Goal: Transaction & Acquisition: Purchase product/service

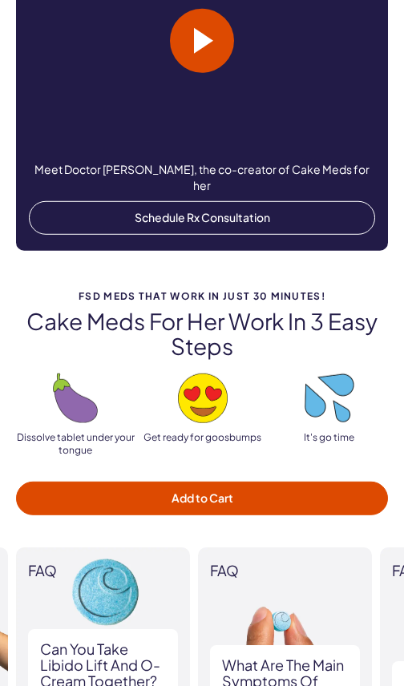
scroll to position [1549, 0]
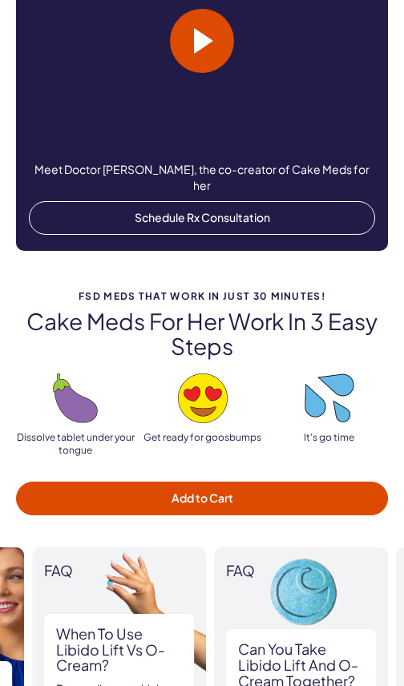
click at [362, 641] on h3 "Can you take Libido Lift and O-Cream together?" at bounding box center [301, 664] width 126 height 47
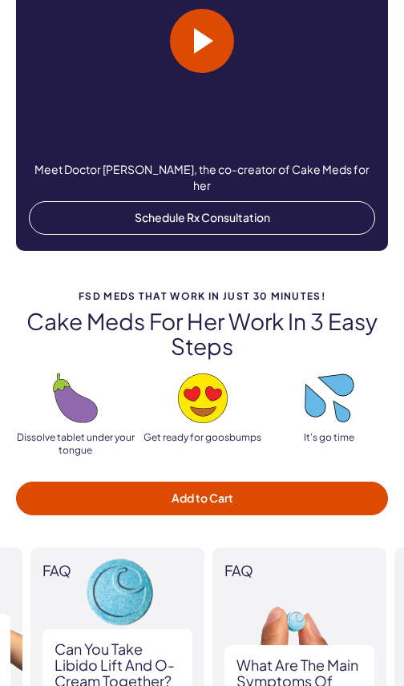
click at [325, 657] on h3 "What are the main symptoms of FSD?" at bounding box center [300, 680] width 126 height 47
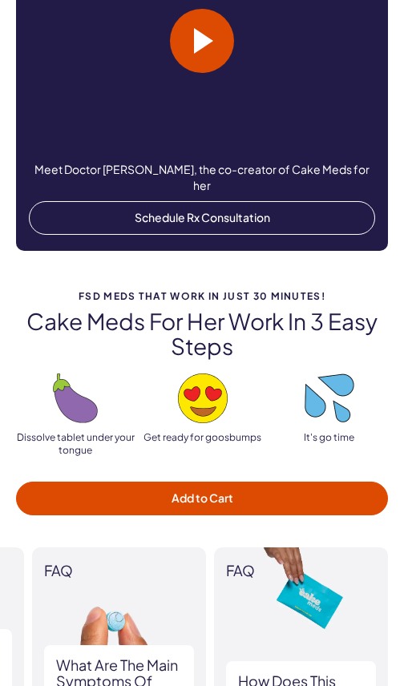
click at [128, 580] on img at bounding box center [119, 674] width 174 height 253
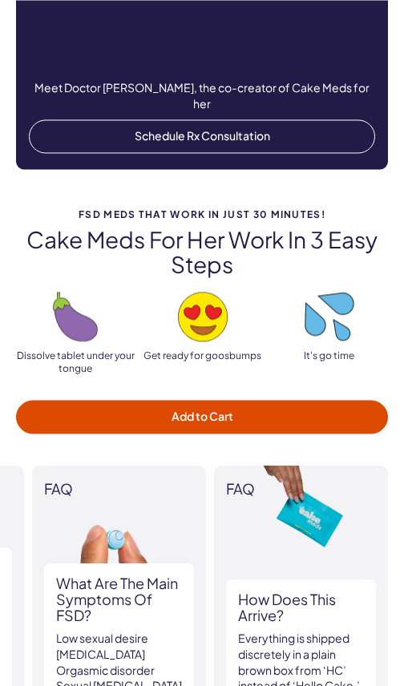
scroll to position [1630, 0]
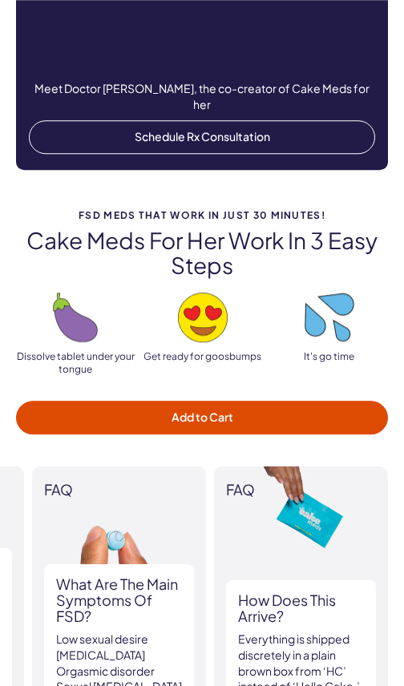
click at [163, 584] on div "What are the main symptoms of FSD? Low sexual desire Sexual arousal disorder Or…" at bounding box center [119, 635] width 150 height 143
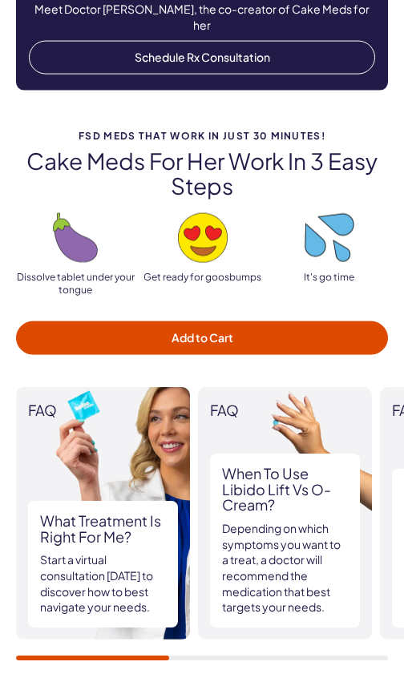
scroll to position [1709, 0]
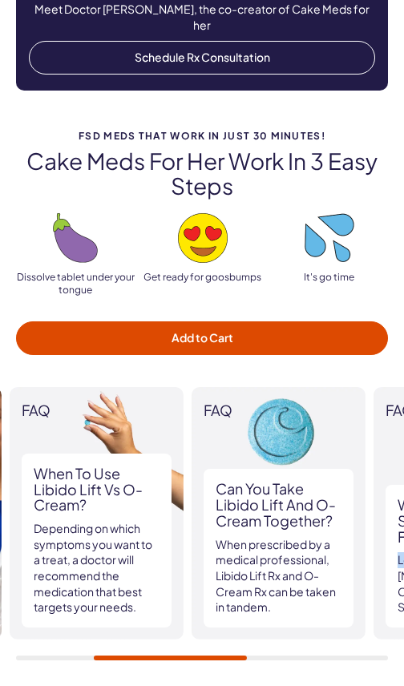
click at [289, 388] on img at bounding box center [279, 513] width 174 height 253
click at [289, 387] on img at bounding box center [279, 513] width 174 height 253
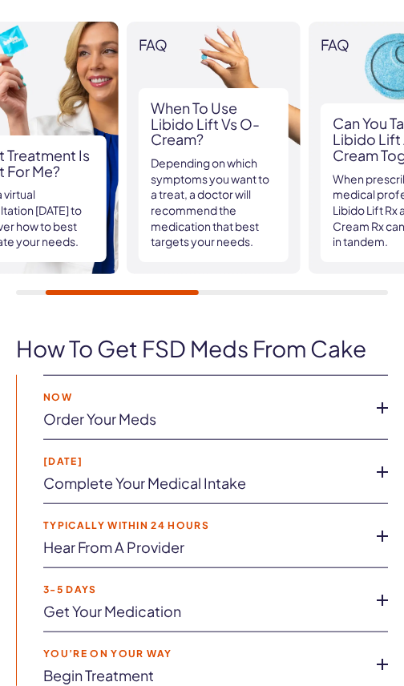
scroll to position [2075, 0]
click at [388, 396] on icon at bounding box center [382, 408] width 24 height 24
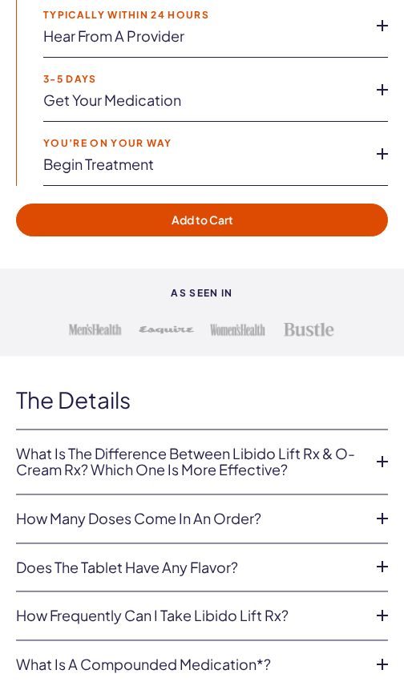
scroll to position [2661, 0]
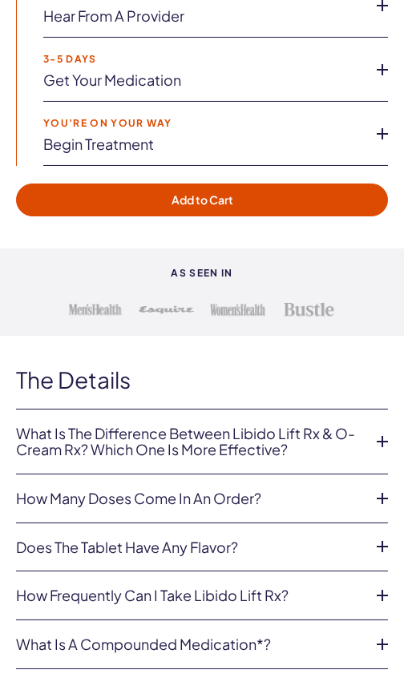
click at [377, 430] on icon at bounding box center [382, 442] width 24 height 24
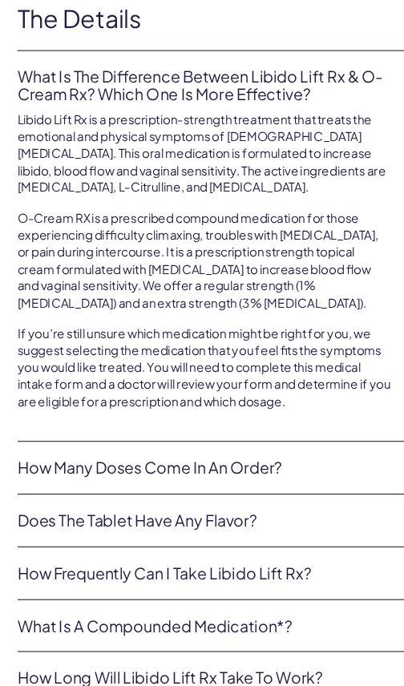
scroll to position [3050, 0]
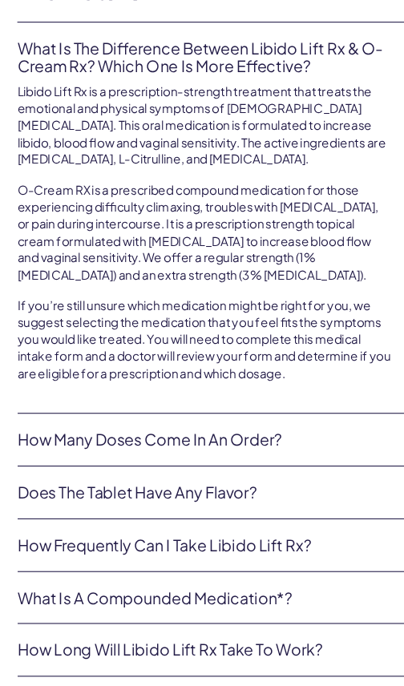
click at [342, 399] on link "How many doses come in an order?" at bounding box center [189, 407] width 346 height 16
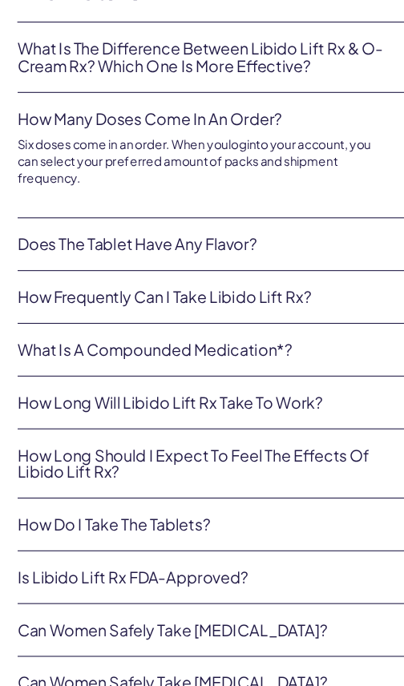
click at [333, 218] on link "Does the tablet have any flavor?" at bounding box center [189, 226] width 346 height 16
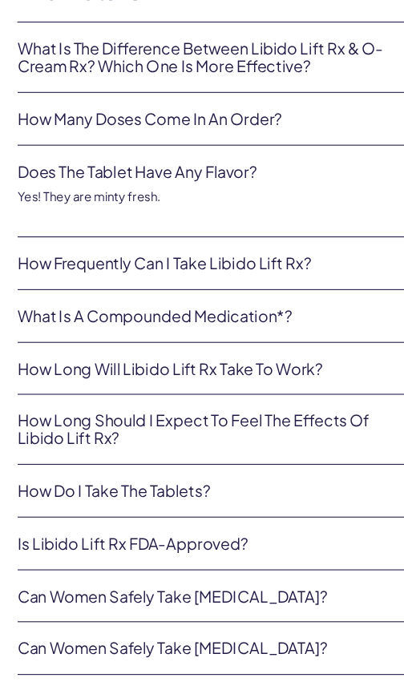
click at [318, 236] on link "How frequently can I take Libido Lift Rx?" at bounding box center [189, 244] width 346 height 16
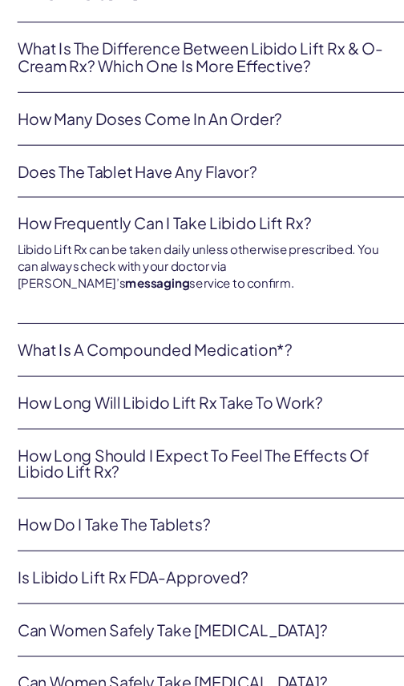
click at [346, 316] on link "What is a compounded medication*?" at bounding box center [189, 324] width 346 height 16
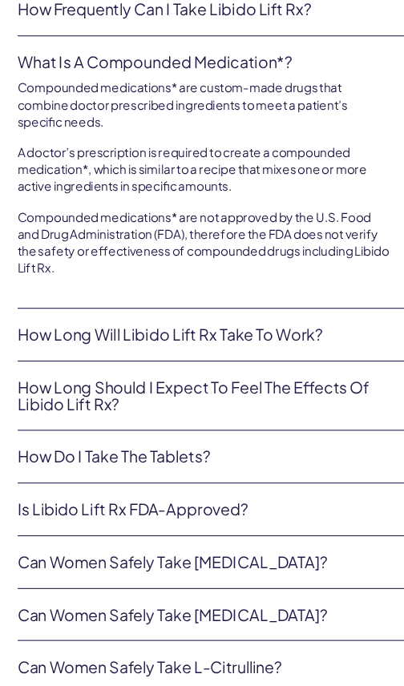
scroll to position [3249, 0]
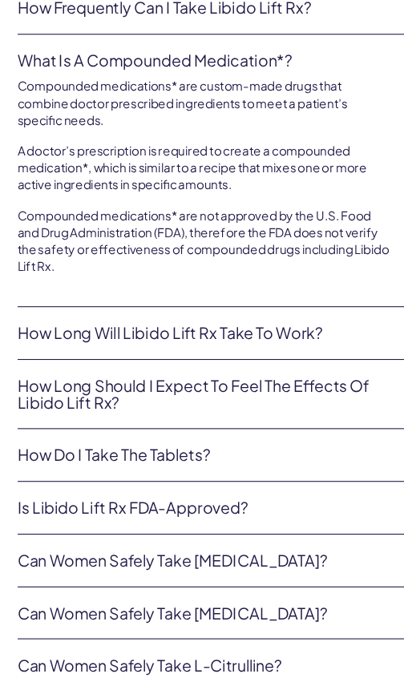
click at [341, 414] on link "How do I take the tablets?" at bounding box center [189, 422] width 346 height 16
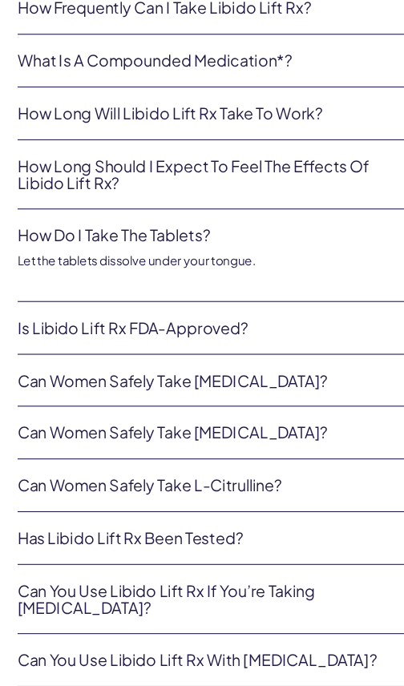
click at [352, 296] on link "Is Libido Lift Rx FDA-approved?" at bounding box center [189, 304] width 346 height 16
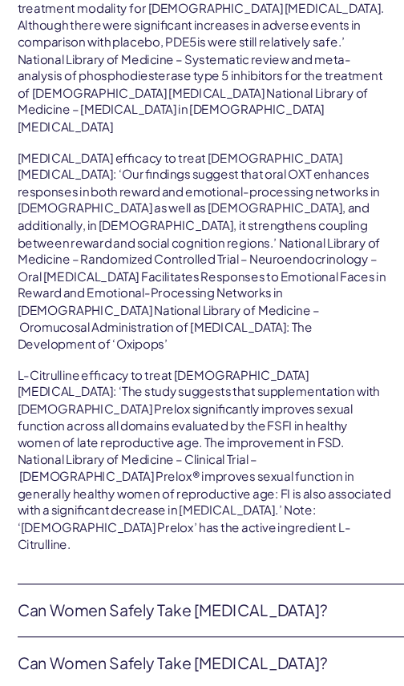
scroll to position [3795, 0]
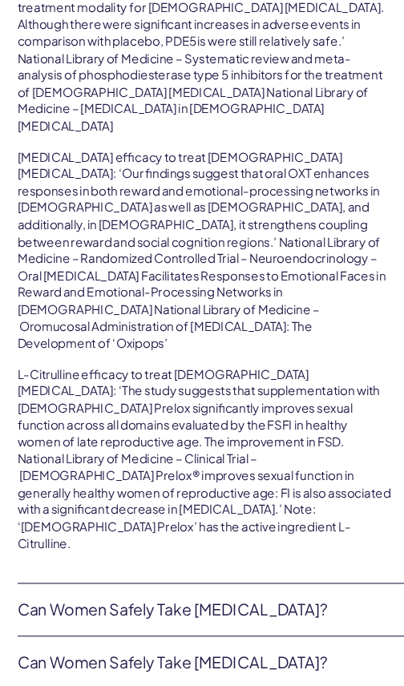
click at [307, 557] on link "Can women safely take Tadalafil?" at bounding box center [189, 565] width 346 height 16
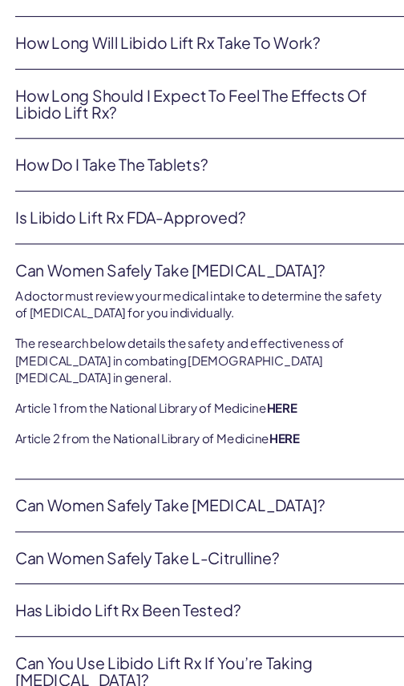
scroll to position [3315, 0]
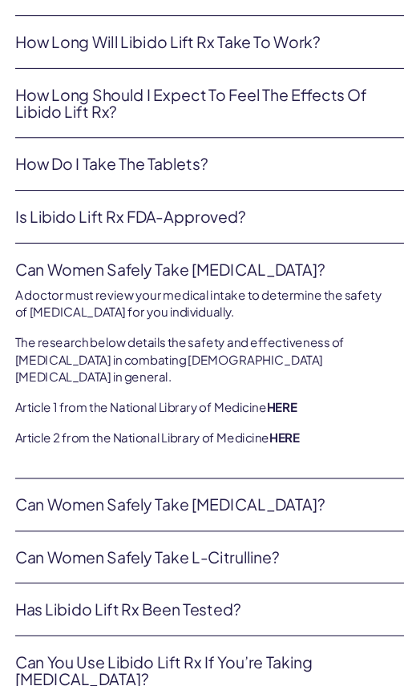
click at [328, 460] on link "Can women safely take Oxytocin?" at bounding box center [189, 468] width 346 height 16
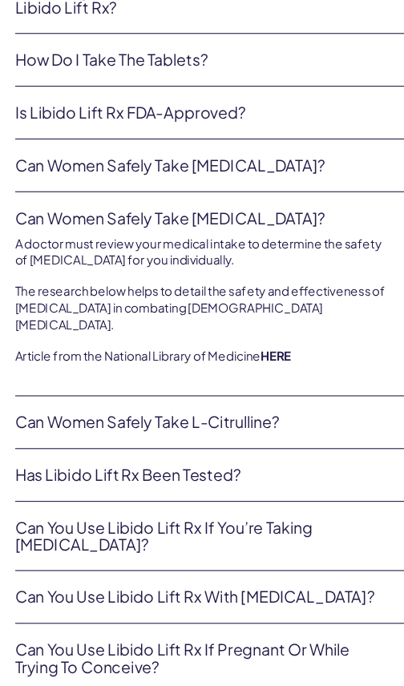
scroll to position [3413, 0]
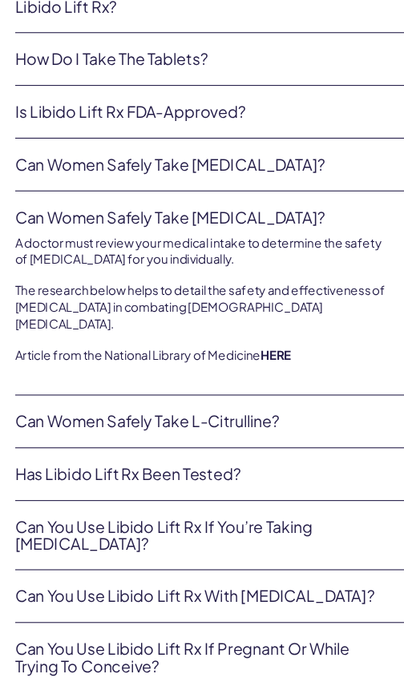
click at [334, 382] on link "Can women safely take L-Citrulline?" at bounding box center [189, 390] width 346 height 16
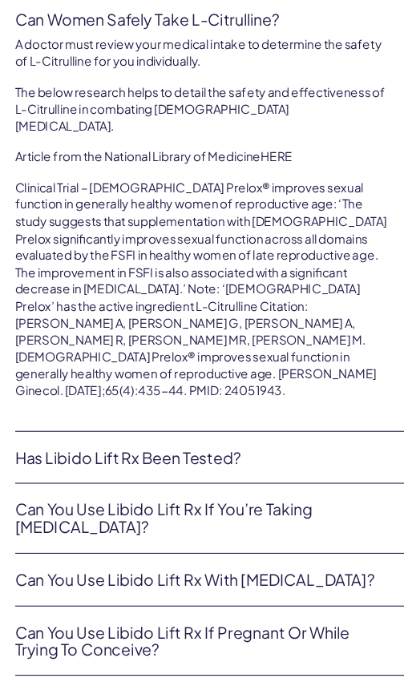
scroll to position [3646, 0]
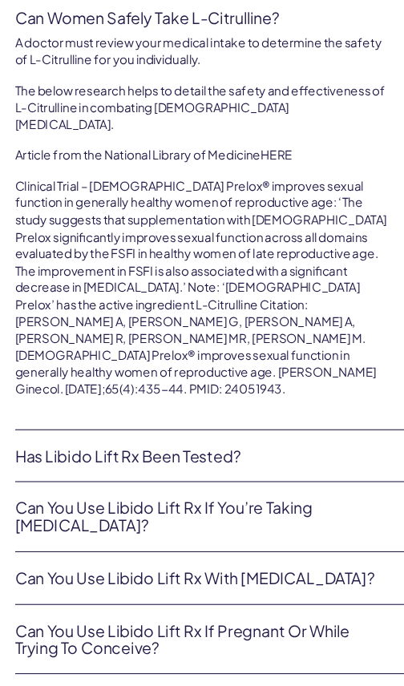
click at [344, 415] on link "Has Libido Lift Rx been tested?" at bounding box center [189, 423] width 346 height 16
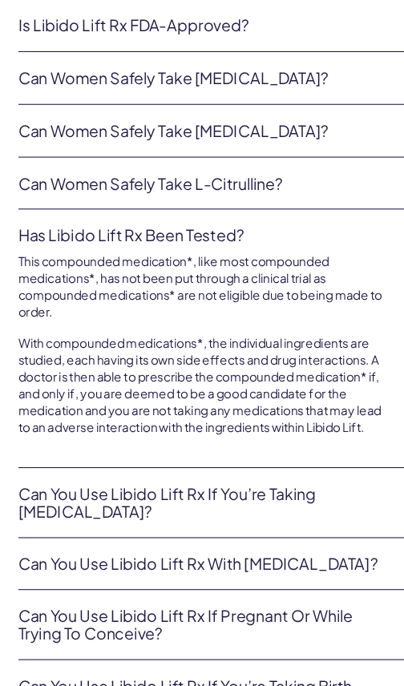
scroll to position [3492, 0]
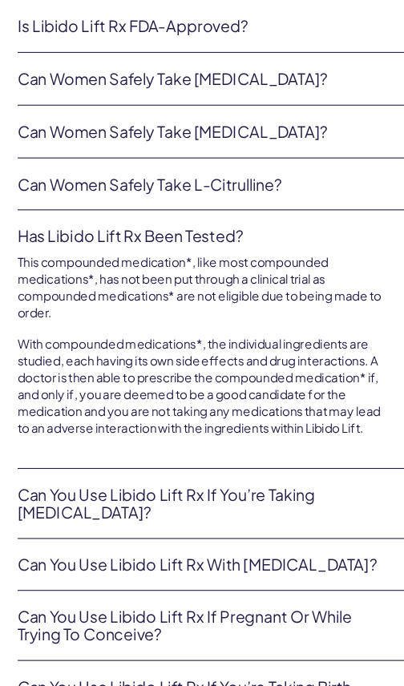
click at [325, 451] on link "Can you use Libido Lift Rx if you’re taking estrogen?" at bounding box center [189, 467] width 346 height 32
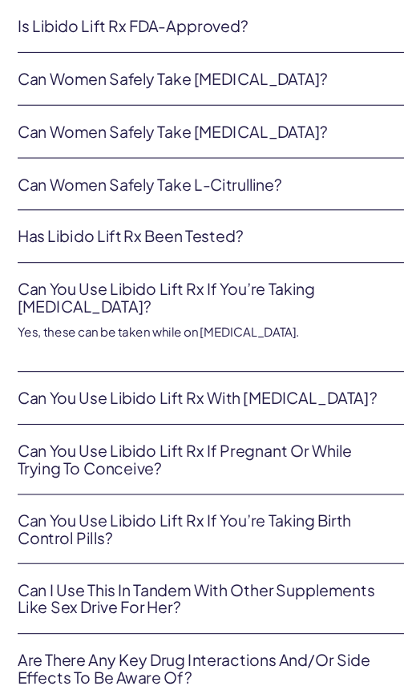
click at [337, 361] on link "Can you use Libido Lift Rx with antidepressants?" at bounding box center [189, 369] width 346 height 16
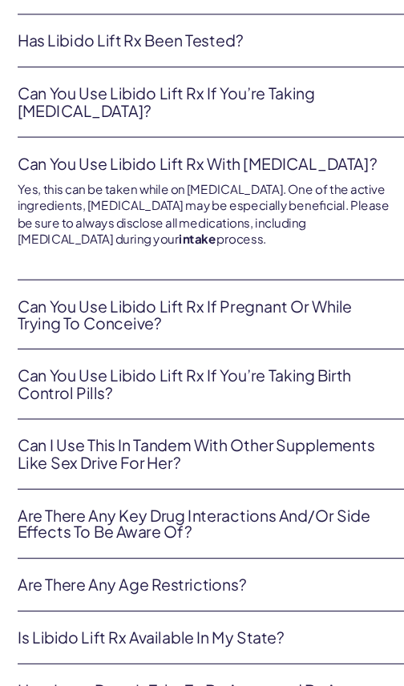
scroll to position [3673, 0]
click at [344, 405] on link "Can I use this in tandem with other supplements like Sex Drive for Her?" at bounding box center [189, 421] width 346 height 32
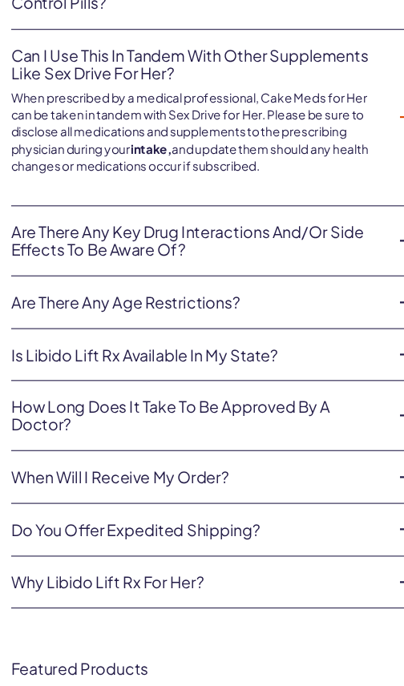
scroll to position [0, 0]
click at [338, 273] on link "Are there any age restrictions?" at bounding box center [189, 281] width 346 height 16
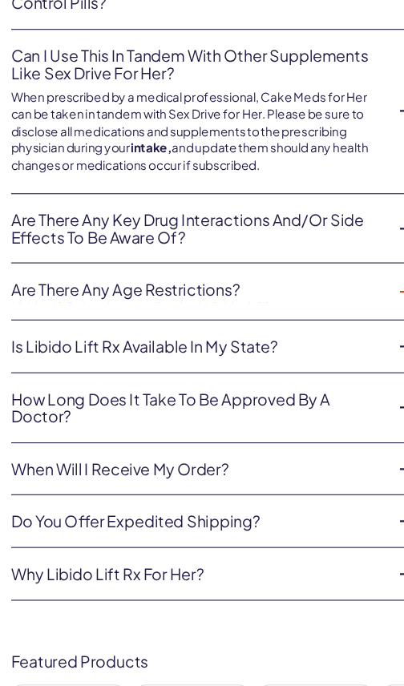
scroll to position [3952, 0]
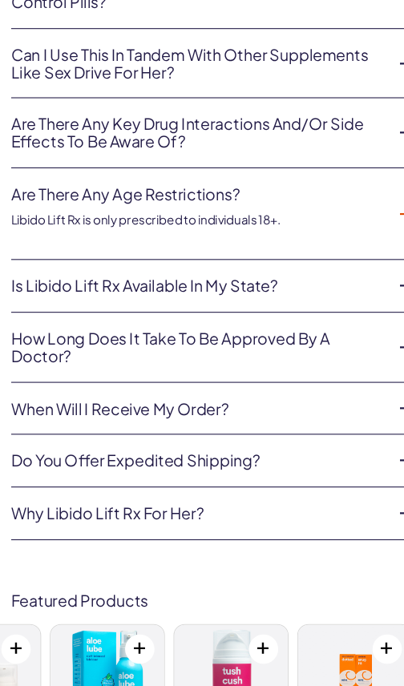
click at [331, 257] on link "Is Libido Lift Rx available in my state?" at bounding box center [189, 265] width 346 height 16
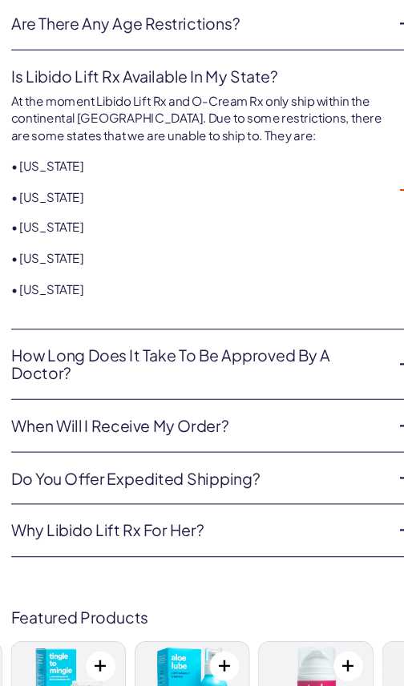
scroll to position [4122, 0]
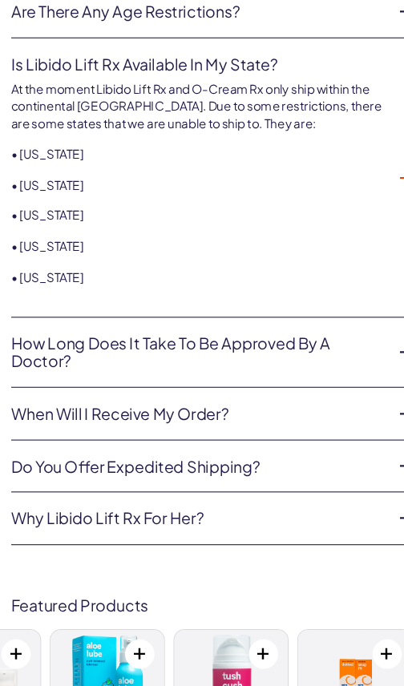
click at [341, 310] on link "How long does it take to be approved by a doctor?" at bounding box center [189, 326] width 346 height 32
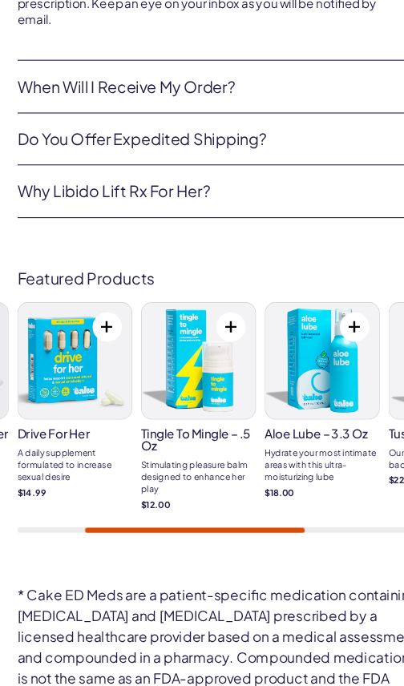
scroll to position [4285, 0]
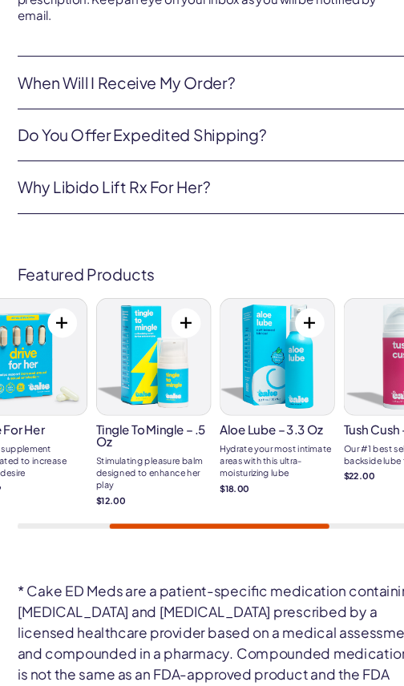
click at [194, 280] on img at bounding box center [142, 330] width 105 height 107
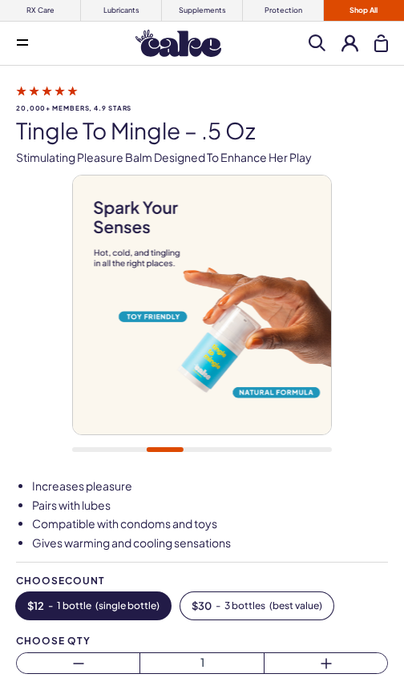
click at [391, 213] on div "20,000+ members, 4.9 stars Tingle To Mingle – .5 oz Stimulating pleasure balm d…" at bounding box center [202, 444] width 404 height 724
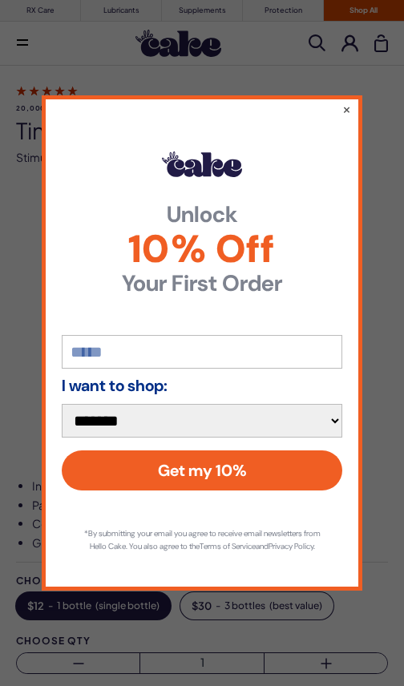
click at [345, 113] on button "×" at bounding box center [346, 109] width 9 height 16
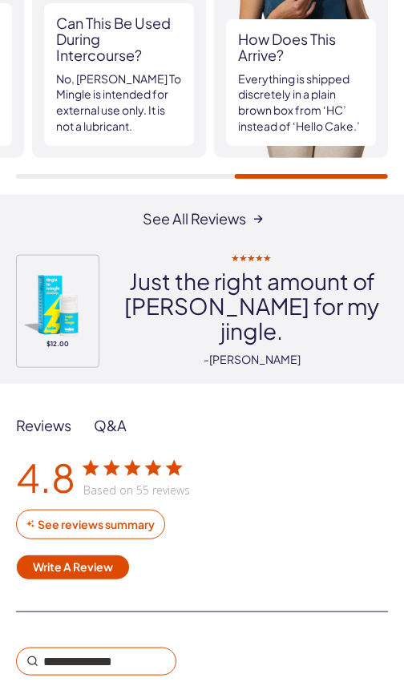
scroll to position [1692, 0]
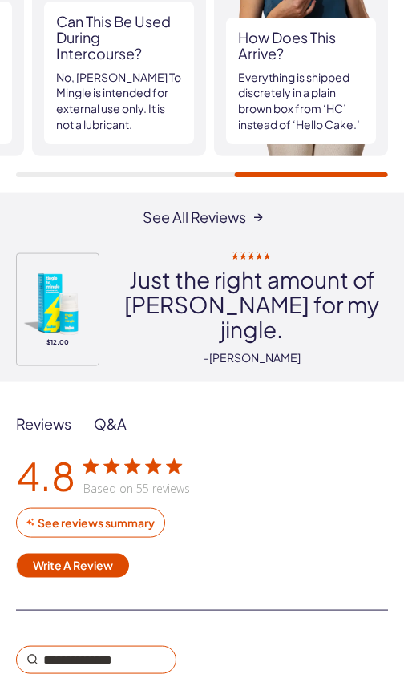
click at [389, 343] on div "See all reviews $12.00 Just the right amount of tingle for my jingle. -Marie S." at bounding box center [202, 287] width 404 height 189
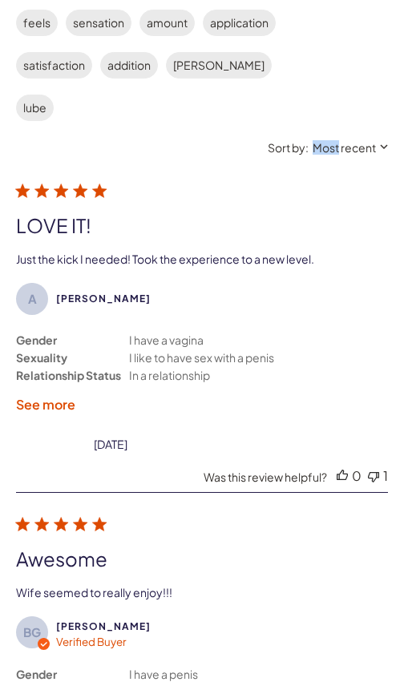
scroll to position [2446, 0]
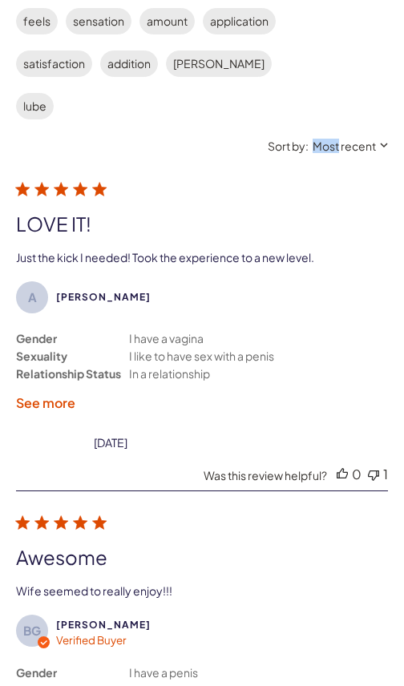
click at [60, 395] on label "See more" at bounding box center [45, 403] width 59 height 17
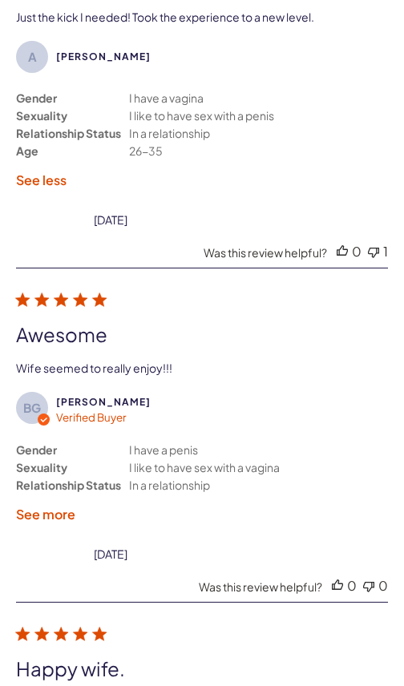
scroll to position [2703, 0]
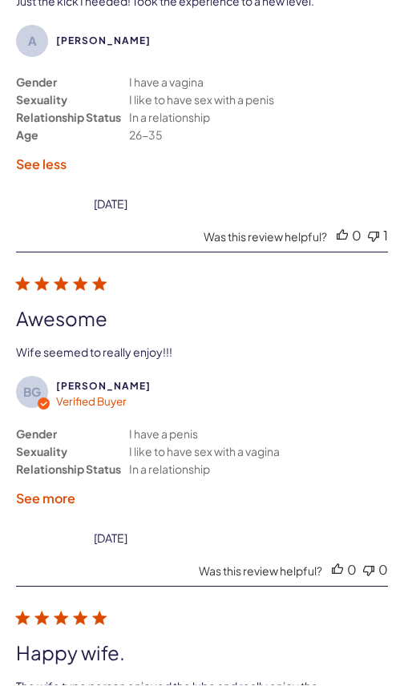
click at [48, 491] on label "See more" at bounding box center [45, 499] width 59 height 17
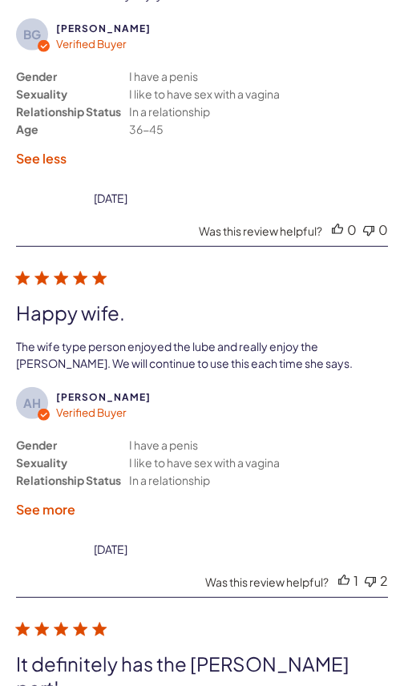
scroll to position [3063, 0]
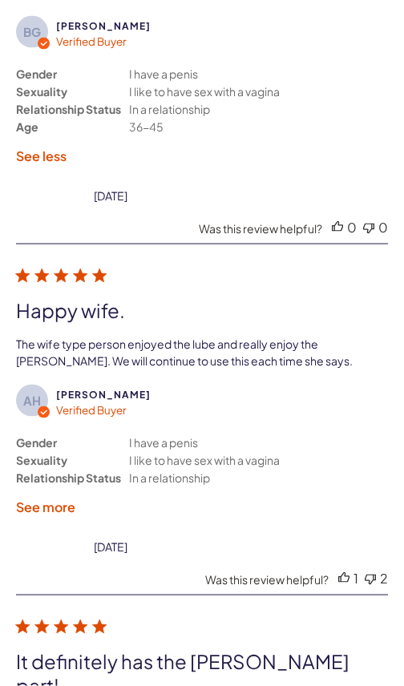
click at [71, 499] on label "See more" at bounding box center [45, 507] width 59 height 17
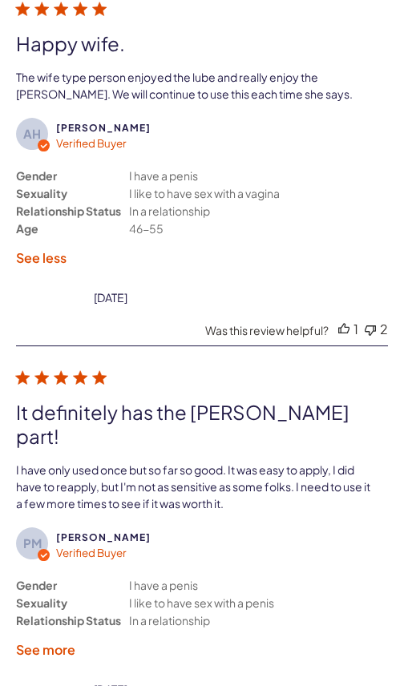
scroll to position [3341, 0]
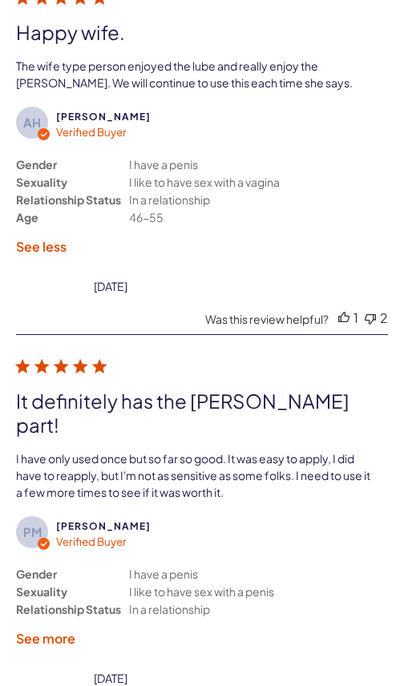
click at [61, 631] on label "See more" at bounding box center [45, 639] width 59 height 17
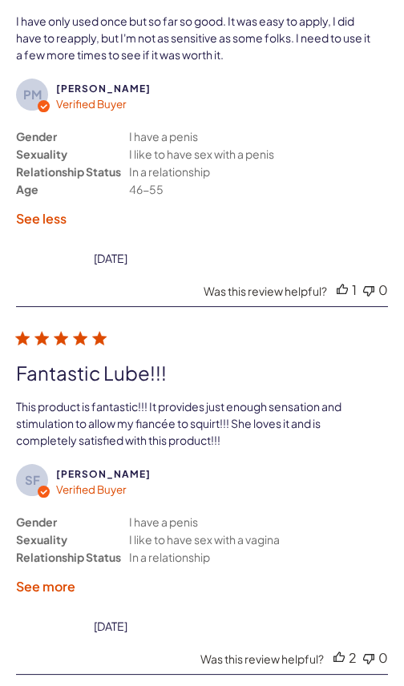
scroll to position [3801, 0]
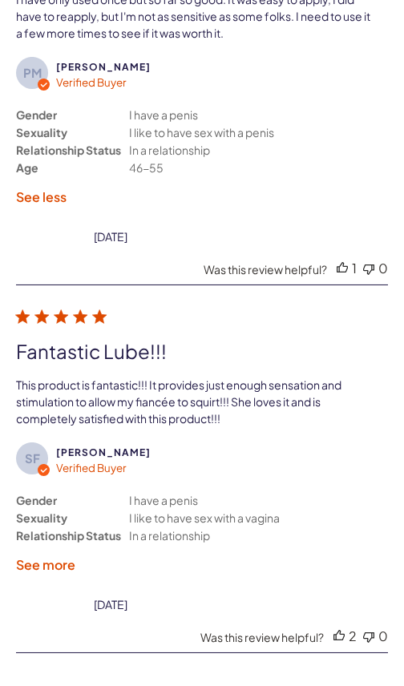
click at [59, 556] on label "See more" at bounding box center [45, 564] width 59 height 17
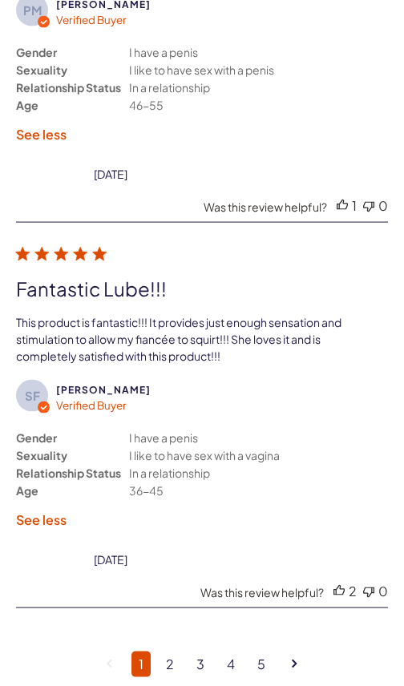
scroll to position [3873, 0]
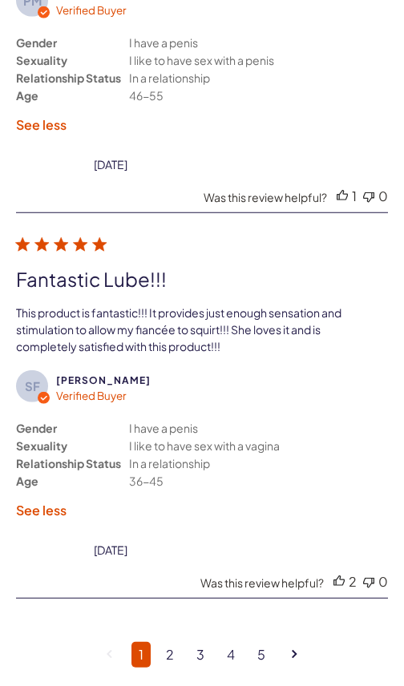
click at [361, 370] on div "SF Sean F. Verified Buyer Gender Sexuality Relationship Status Age I have a pen…" at bounding box center [202, 444] width 372 height 148
click at [177, 642] on link "2" at bounding box center [170, 655] width 22 height 26
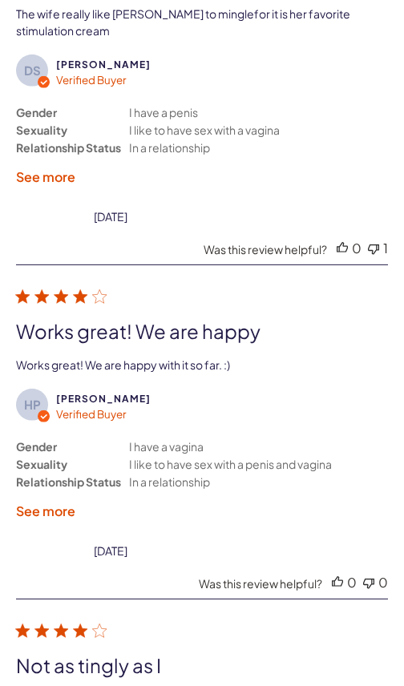
scroll to position [2529, 0]
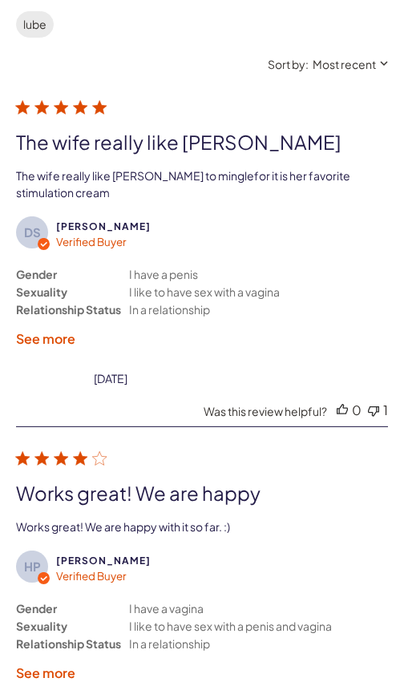
click at [44, 330] on label "See more" at bounding box center [45, 338] width 59 height 17
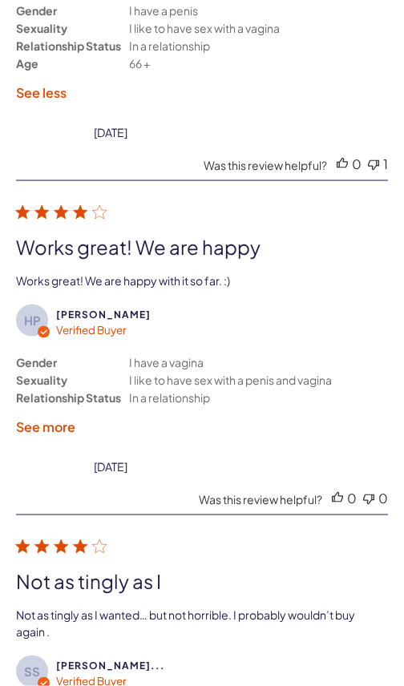
scroll to position [2793, 0]
click at [54, 418] on label "See more" at bounding box center [45, 426] width 59 height 17
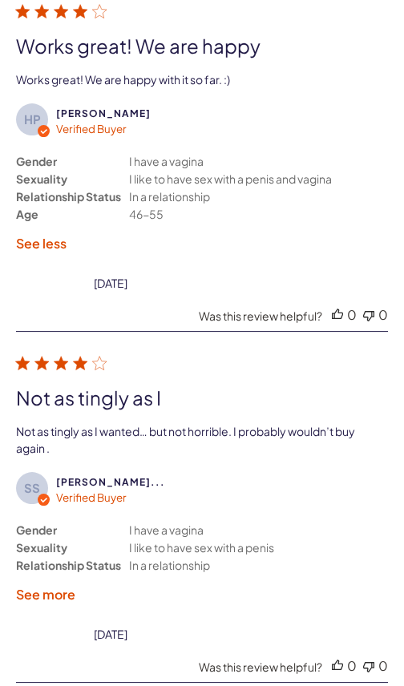
click at [56, 586] on label "See more" at bounding box center [45, 594] width 59 height 17
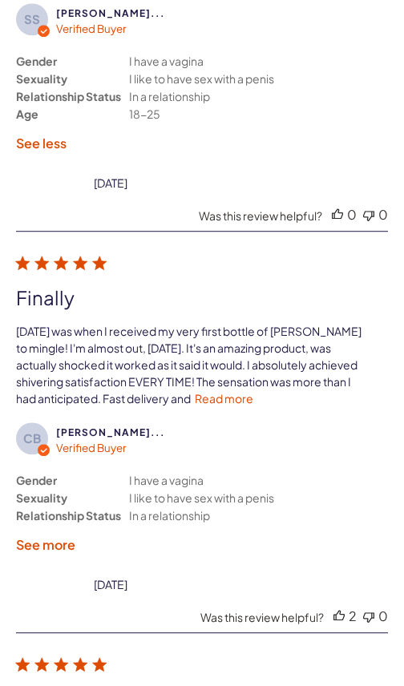
scroll to position [3466, 0]
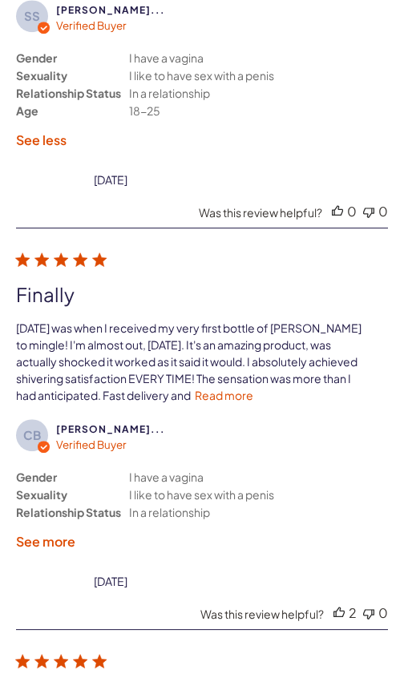
click at [53, 533] on label "See more" at bounding box center [45, 541] width 59 height 17
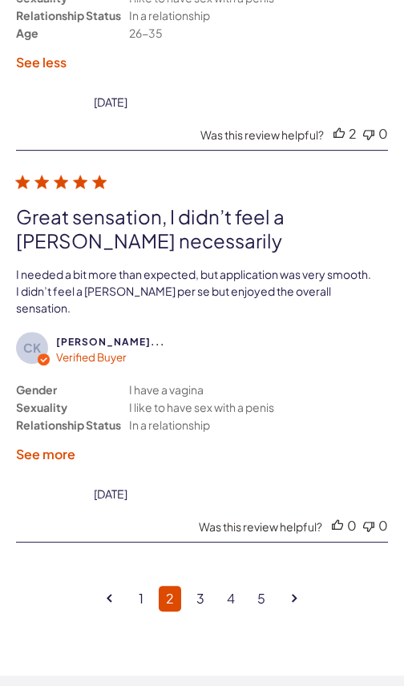
click at [58, 446] on label "See more" at bounding box center [45, 454] width 59 height 17
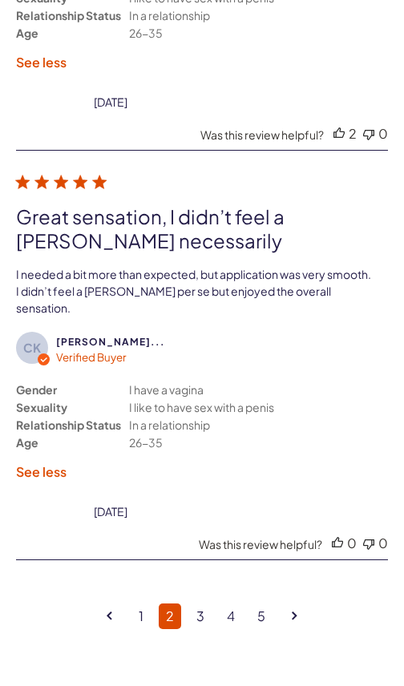
click at [208, 604] on link "3" at bounding box center [200, 617] width 22 height 26
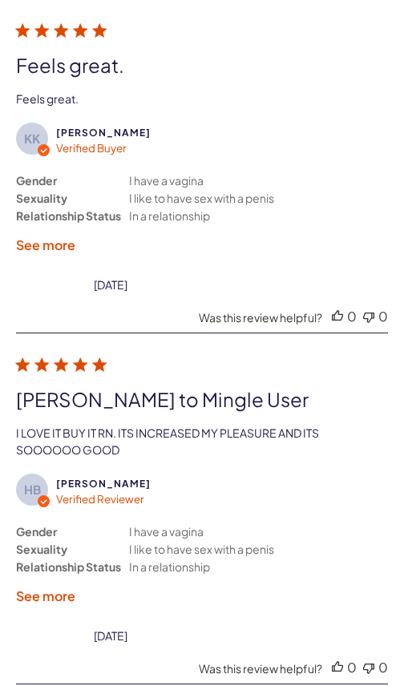
scroll to position [2608, 0]
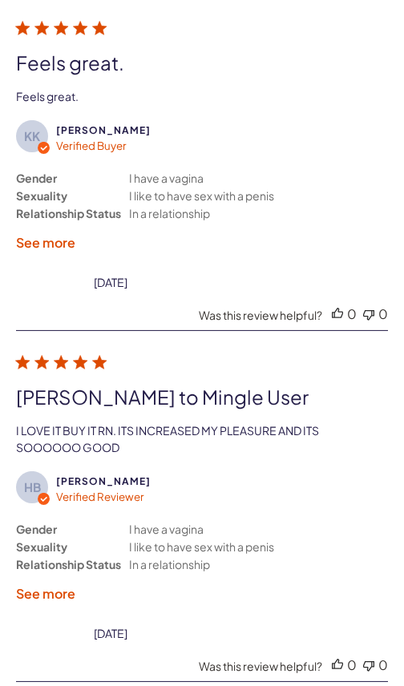
click at [67, 234] on label "See more" at bounding box center [45, 242] width 59 height 17
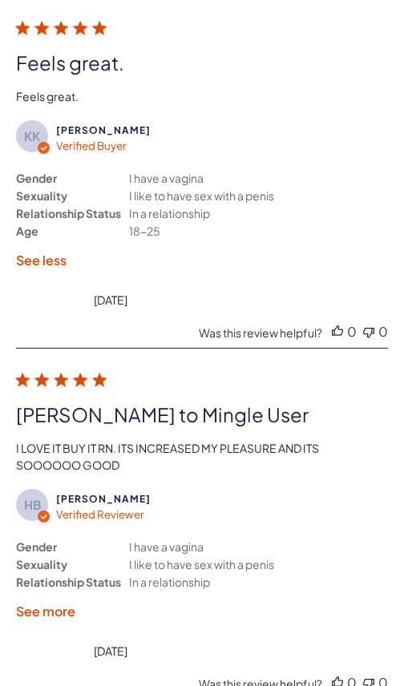
click at [53, 603] on label "See more" at bounding box center [45, 611] width 59 height 17
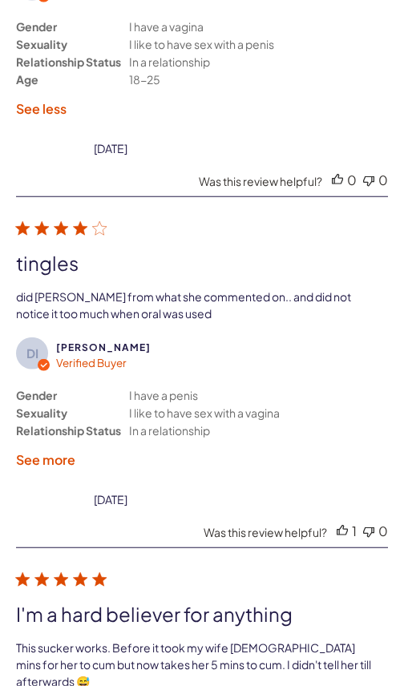
scroll to position [3141, 0]
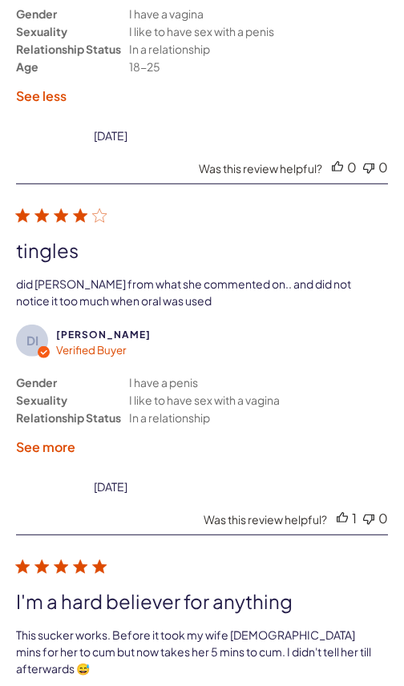
click at [45, 439] on label "See more" at bounding box center [45, 447] width 59 height 17
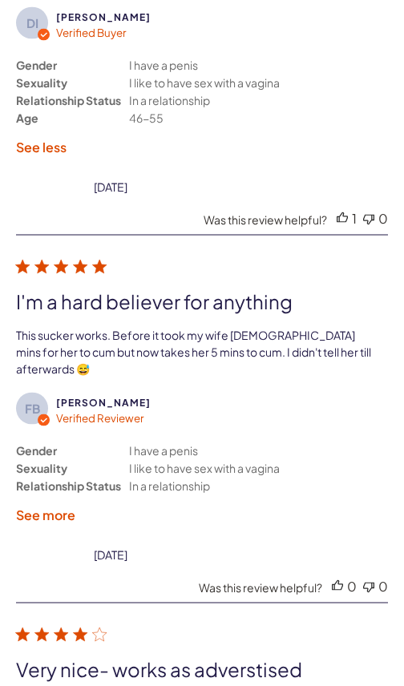
scroll to position [3461, 0]
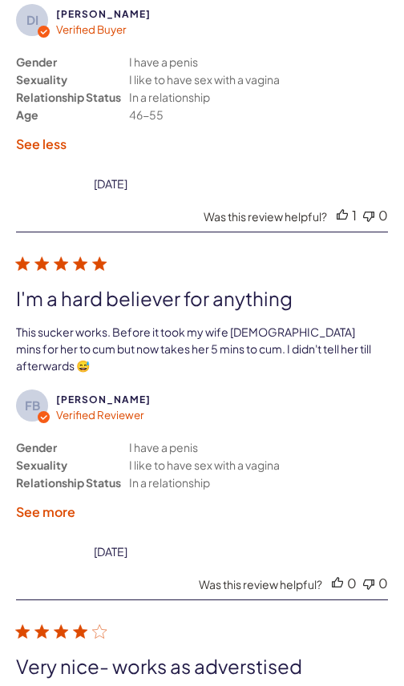
click at [51, 504] on label "See more" at bounding box center [45, 512] width 59 height 17
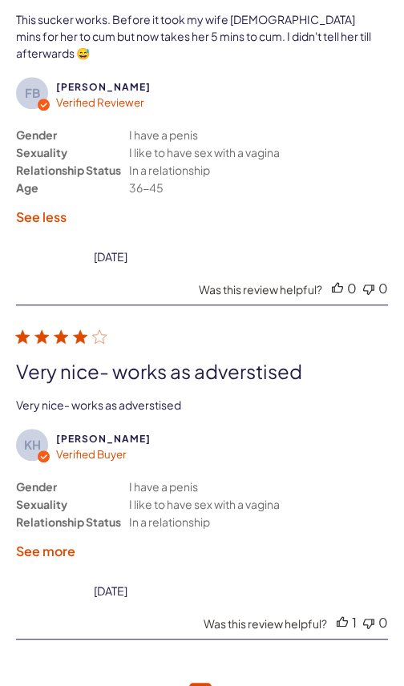
scroll to position [3795, 0]
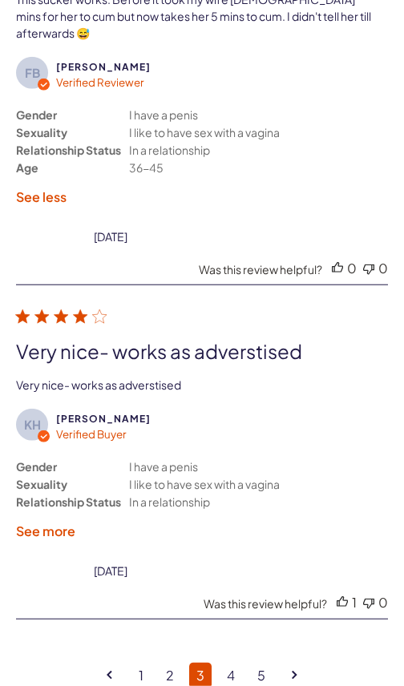
click at [57, 523] on label "See more" at bounding box center [45, 531] width 59 height 17
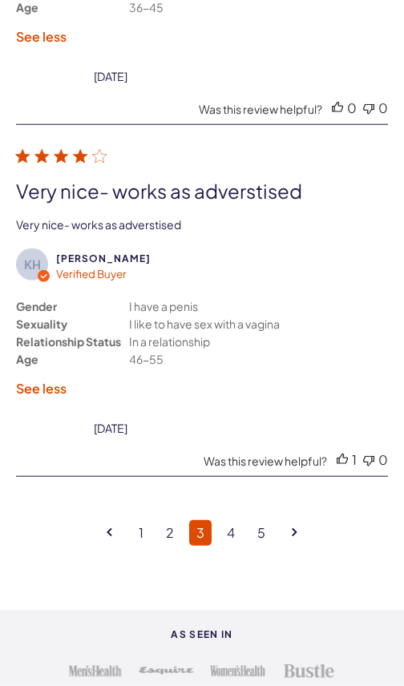
click at [237, 520] on link "4" at bounding box center [231, 533] width 22 height 26
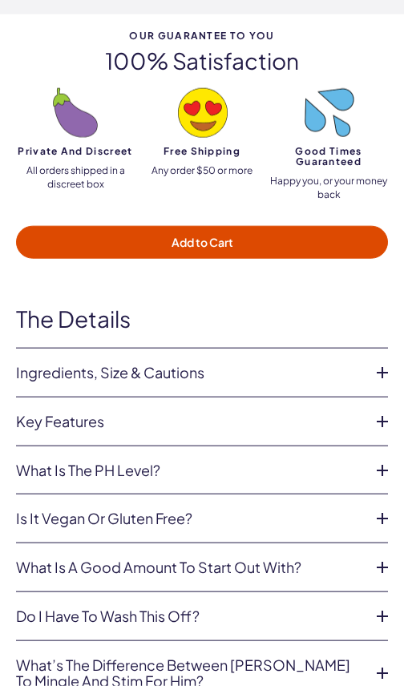
scroll to position [4585, 0]
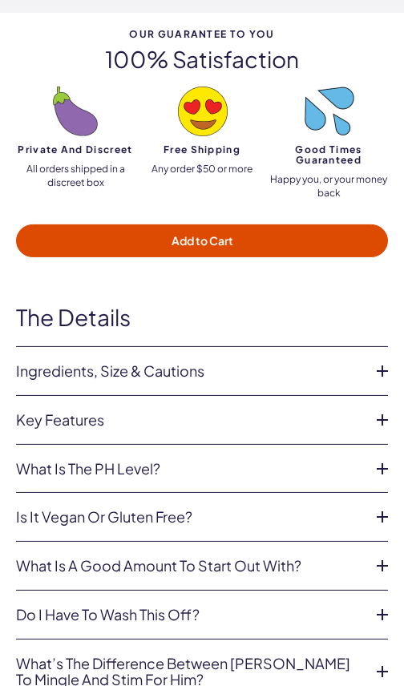
click at [393, 359] on icon at bounding box center [382, 371] width 24 height 24
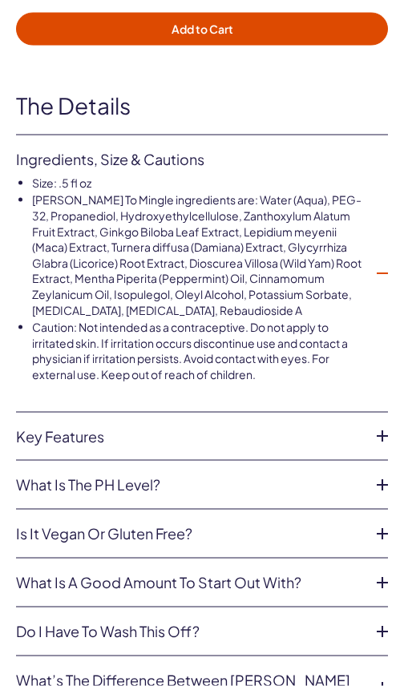
scroll to position [4798, 0]
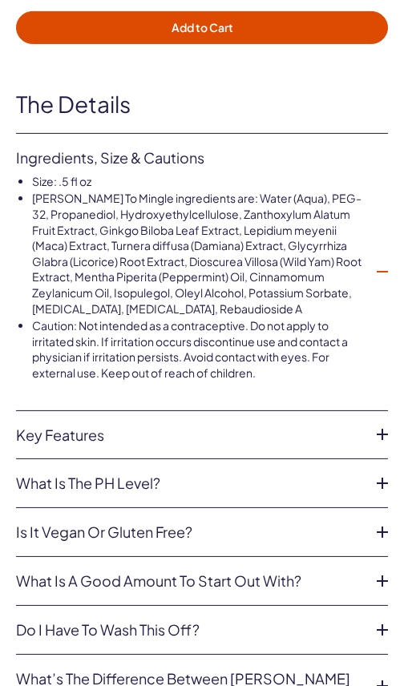
click at [391, 423] on icon at bounding box center [382, 435] width 24 height 24
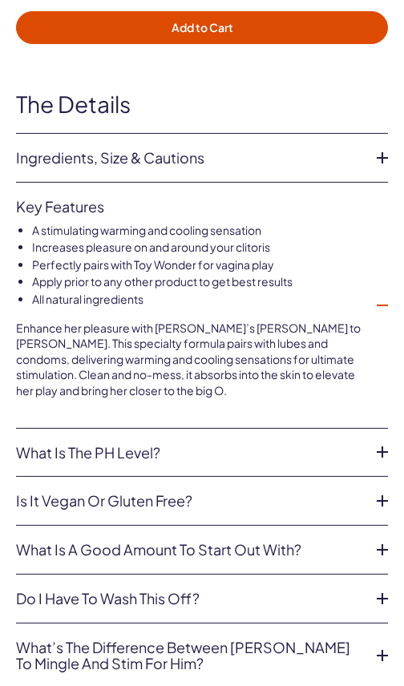
click at [383, 440] on icon at bounding box center [382, 452] width 24 height 24
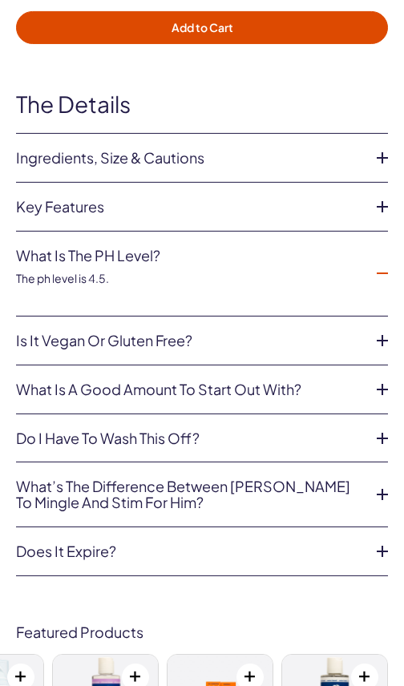
scroll to position [0, 0]
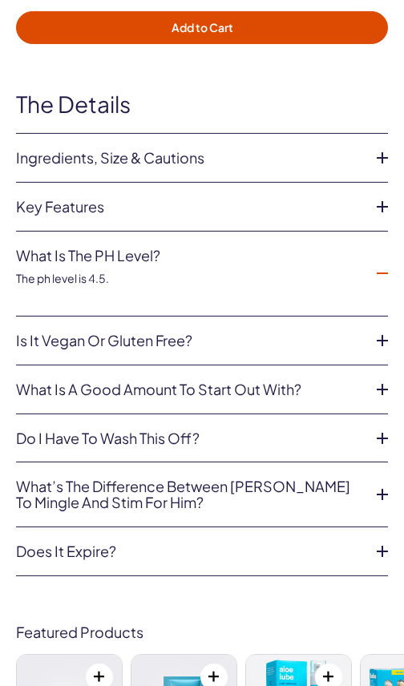
click at [392, 329] on icon at bounding box center [382, 341] width 24 height 24
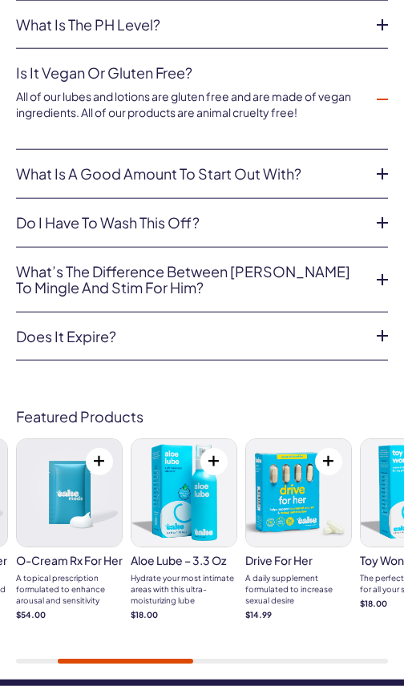
scroll to position [5032, 0]
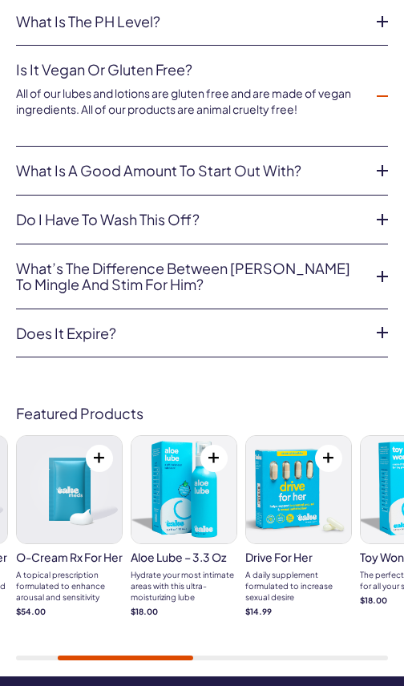
click at [184, 441] on img at bounding box center [183, 489] width 105 height 107
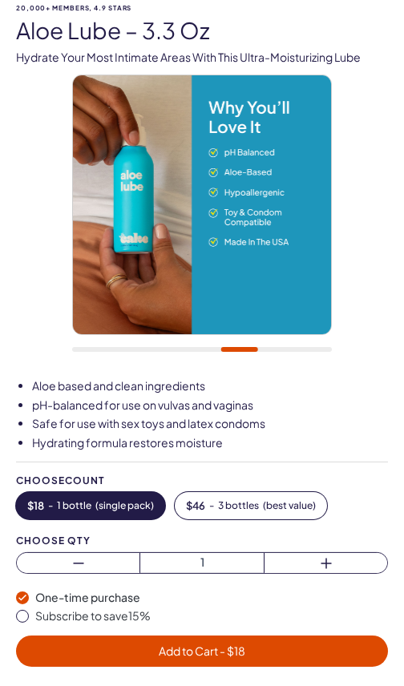
scroll to position [101, 0]
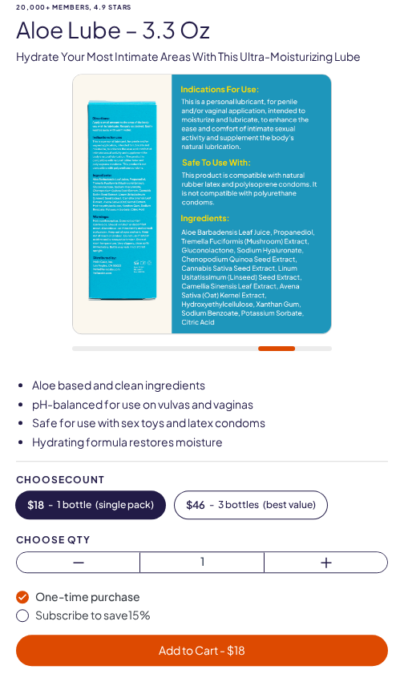
click at [281, 238] on img at bounding box center [202, 204] width 259 height 259
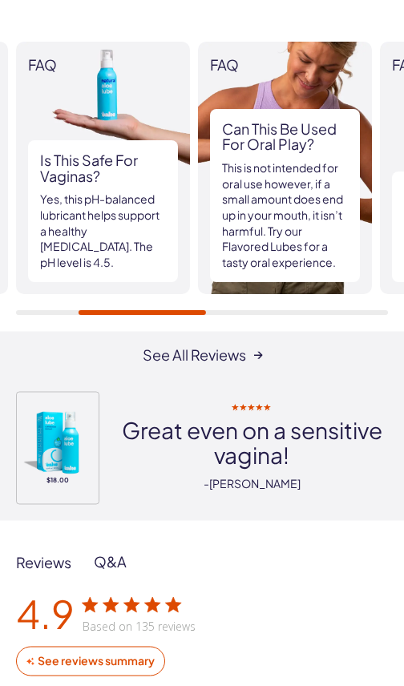
scroll to position [1502, 0]
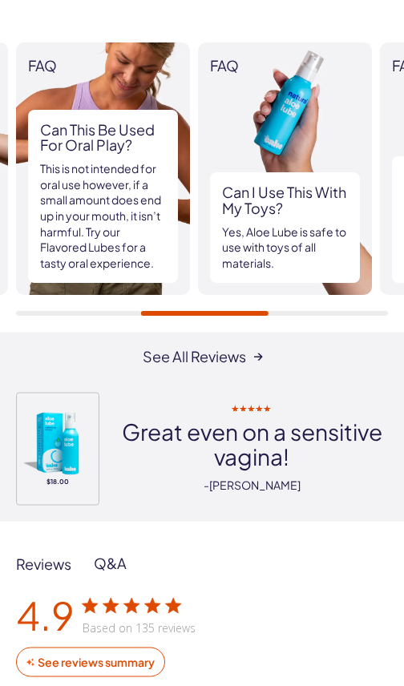
click at [57, 431] on img at bounding box center [57, 443] width 69 height 69
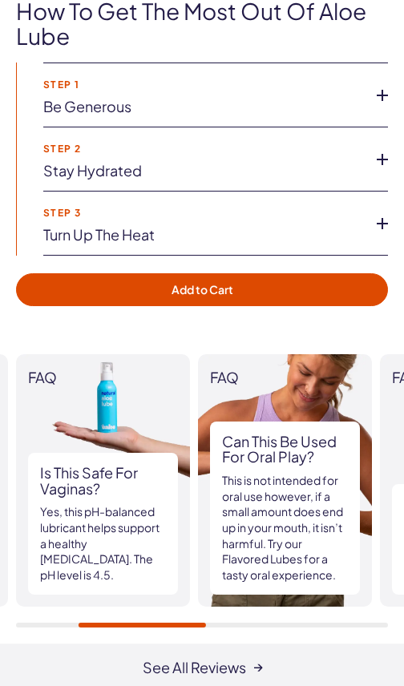
scroll to position [1191, 0]
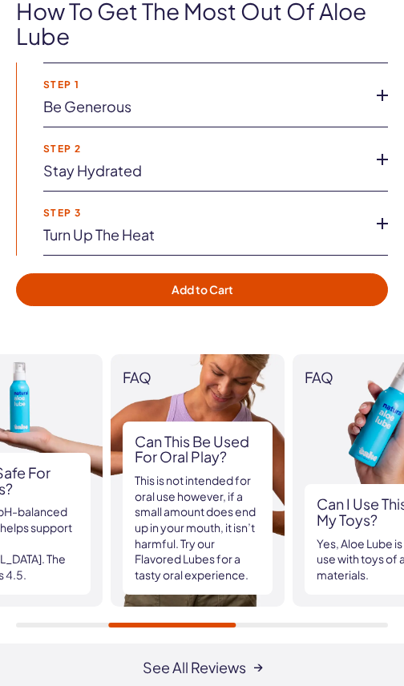
click at [243, 503] on p "This is not intended for oral use however, if a small amount does end up in you…" at bounding box center [198, 528] width 126 height 110
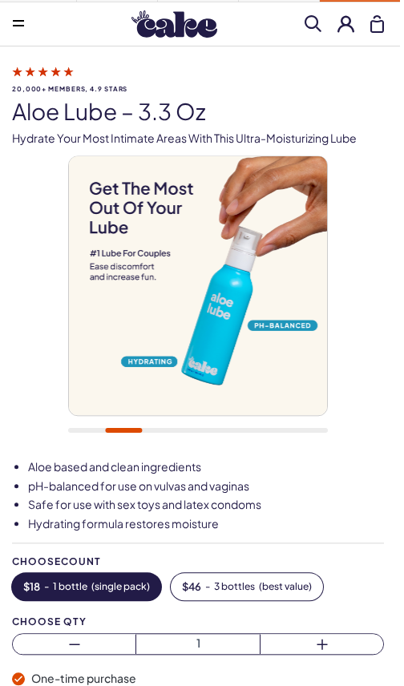
scroll to position [0, 0]
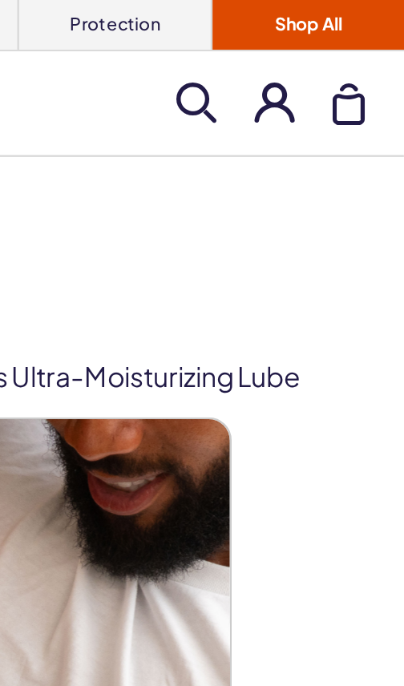
click at [324, 13] on link "Shop All" at bounding box center [364, 10] width 80 height 21
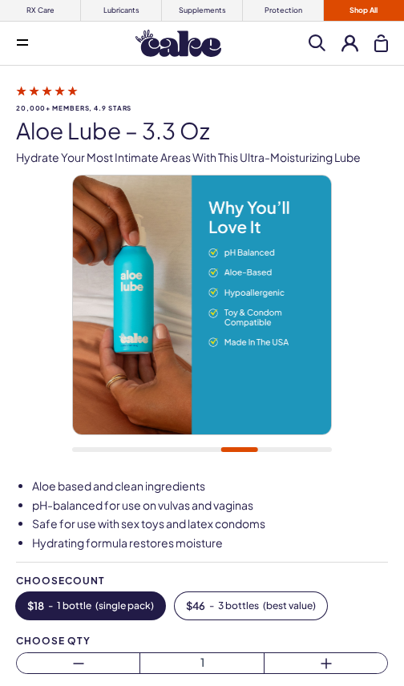
click at [393, 11] on link "Shop All" at bounding box center [364, 10] width 80 height 21
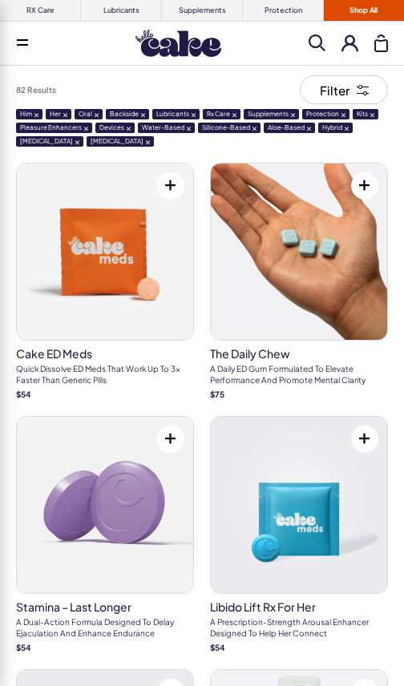
click at [216, 613] on h3 "Libido Lift Rx For Her" at bounding box center [299, 606] width 178 height 11
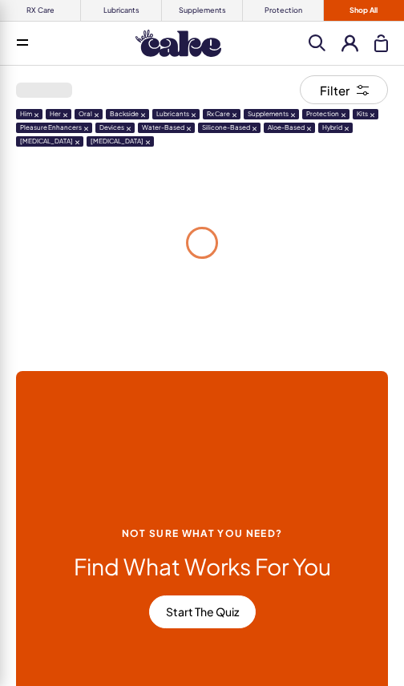
click at [225, 580] on h2 "Find What Works For You" at bounding box center [202, 567] width 257 height 25
click at [224, 580] on h2 "Find What Works For You" at bounding box center [202, 567] width 257 height 25
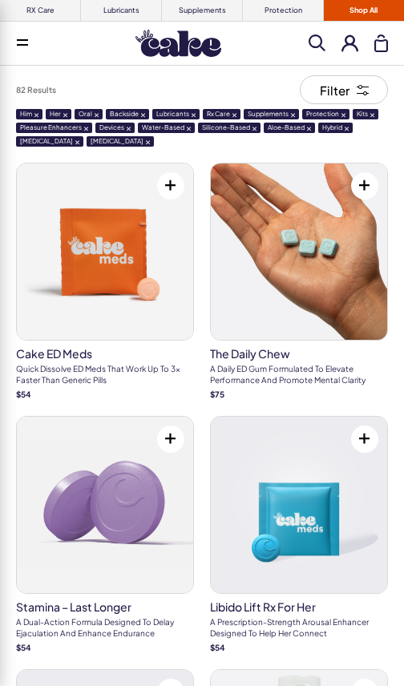
click at [224, 625] on p "A prescription-strength arousal enhancer designed to help her connect" at bounding box center [299, 628] width 178 height 22
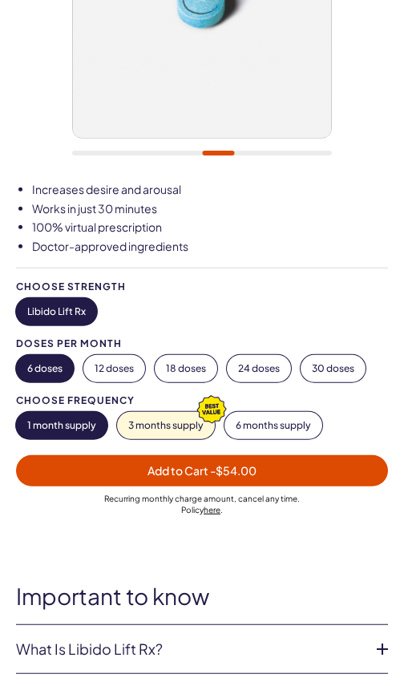
scroll to position [314, 0]
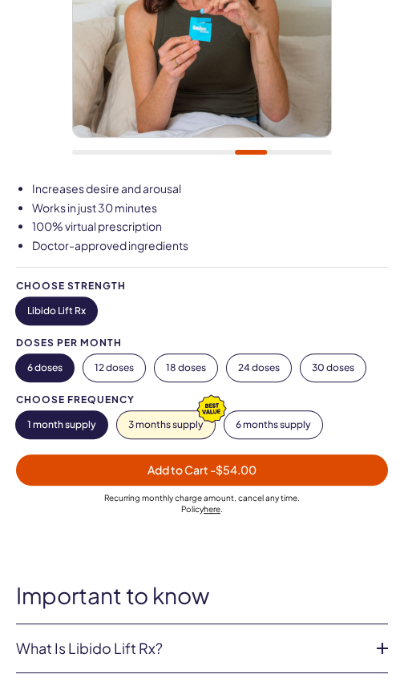
click at [167, 435] on button "3 months supply" at bounding box center [166, 424] width 98 height 27
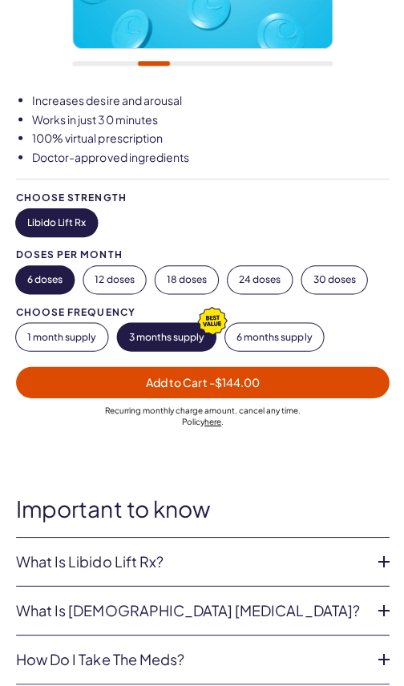
click at [128, 276] on button "12 doses" at bounding box center [114, 278] width 62 height 27
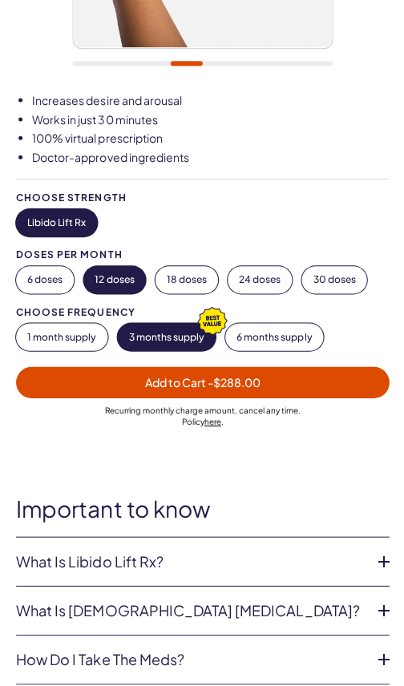
click at [199, 274] on button "18 doses" at bounding box center [186, 278] width 63 height 27
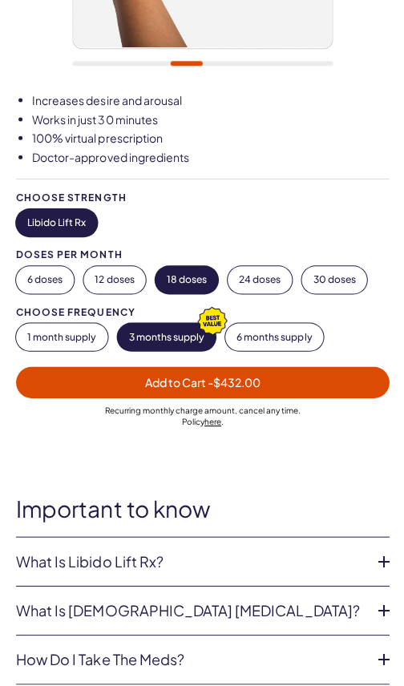
click at [58, 281] on button "6 doses" at bounding box center [45, 278] width 58 height 27
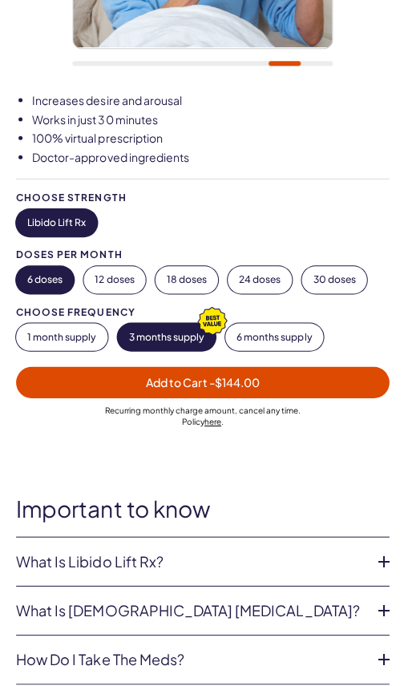
click at [184, 329] on button "3 months supply" at bounding box center [166, 335] width 98 height 27
click at [286, 334] on button "6 months supply" at bounding box center [273, 335] width 98 height 27
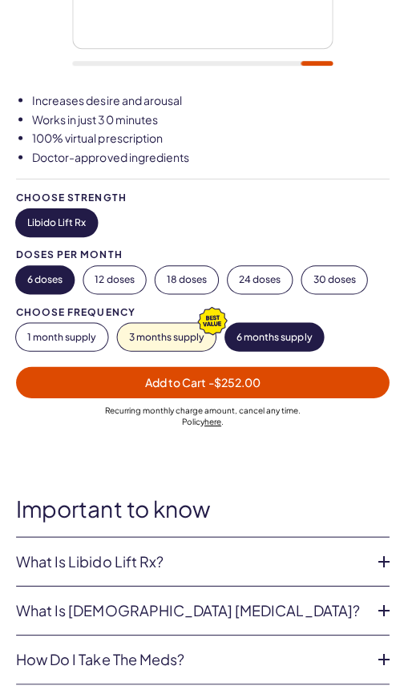
click at [82, 336] on button "1 month supply" at bounding box center [61, 335] width 91 height 27
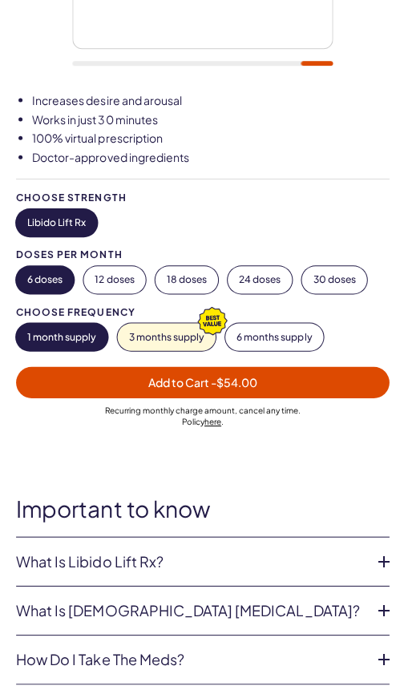
click at [195, 338] on button "3 months supply" at bounding box center [166, 335] width 98 height 27
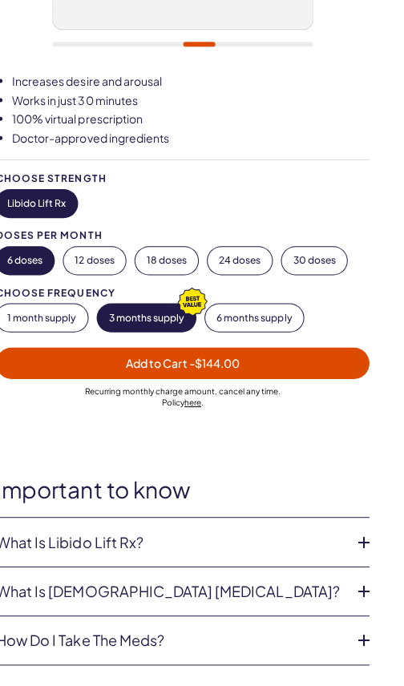
scroll to position [418, 0]
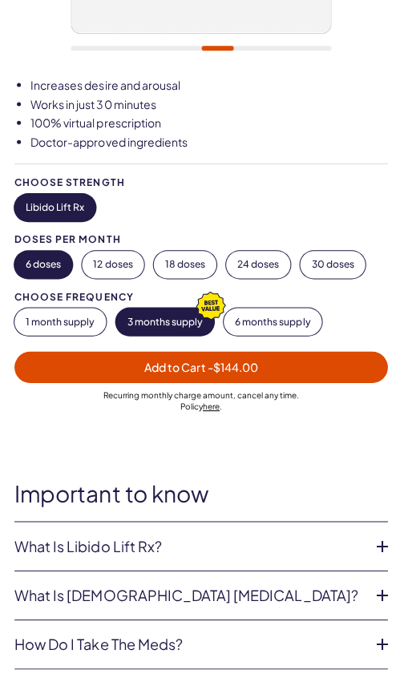
click at [81, 317] on button "1 month supply" at bounding box center [61, 320] width 91 height 27
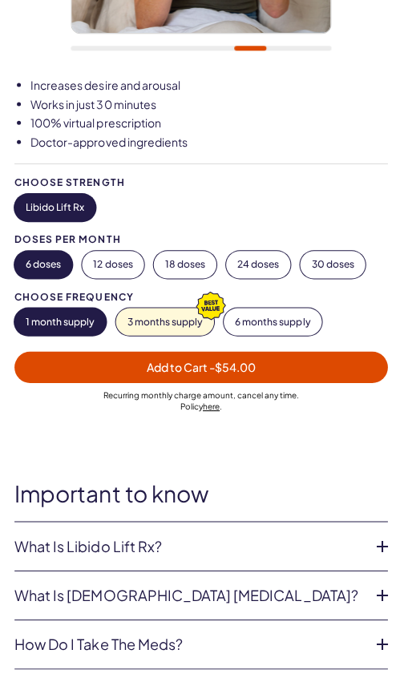
click at [305, 372] on button "Add to Cart - $54.00" at bounding box center [202, 365] width 372 height 31
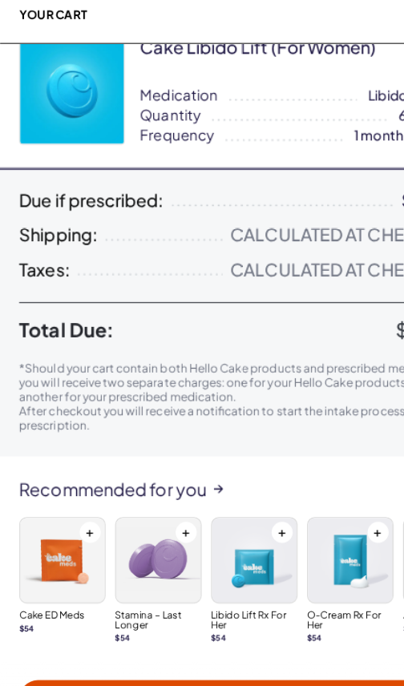
scroll to position [24, 0]
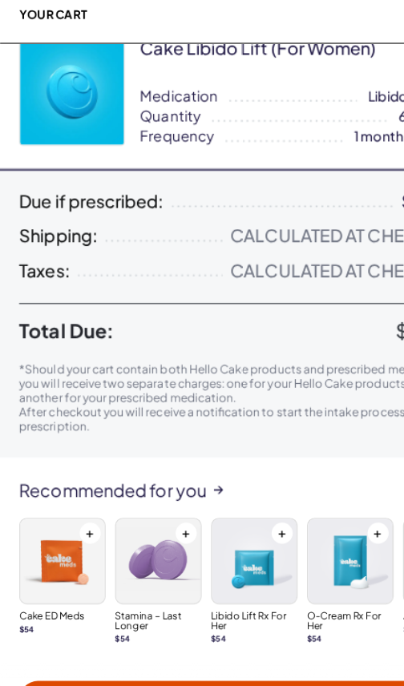
click at [54, 471] on img at bounding box center [52, 480] width 71 height 71
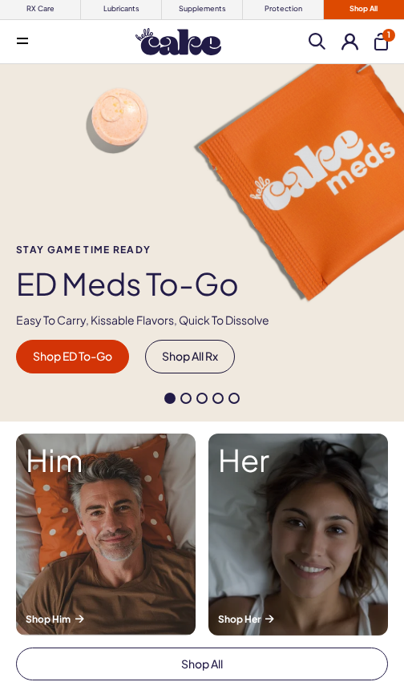
click at [346, 480] on div "Her Shop Her" at bounding box center [298, 536] width 180 height 202
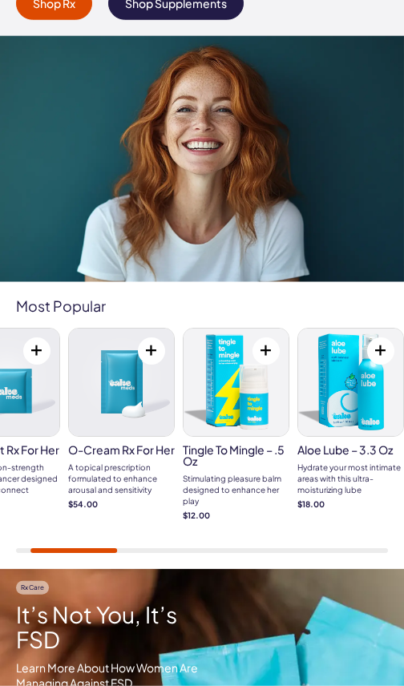
scroll to position [253, 0]
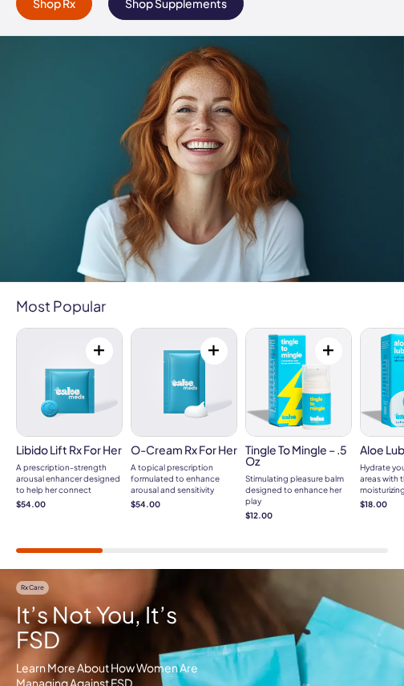
click at [203, 477] on div "A topical prescription formulated to enhance arousal and sensitivity" at bounding box center [184, 479] width 107 height 34
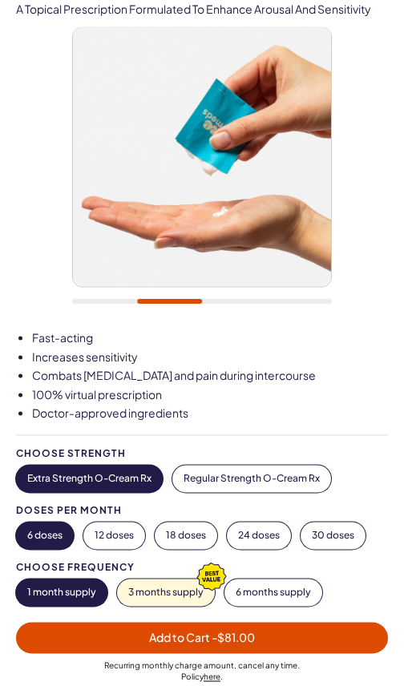
scroll to position [148, 0]
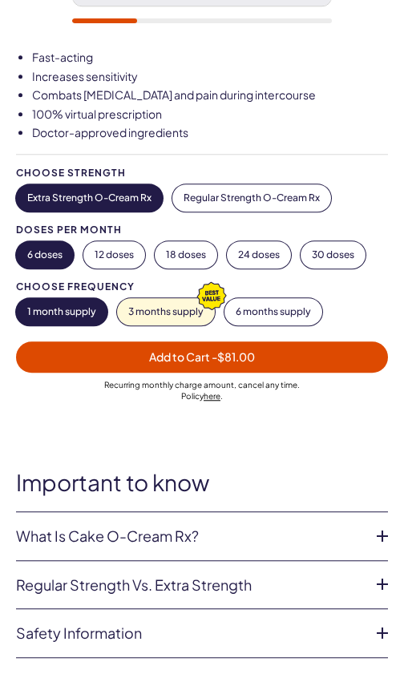
click at [359, 528] on link "What is Cake O-Cream Rx?" at bounding box center [189, 536] width 346 height 16
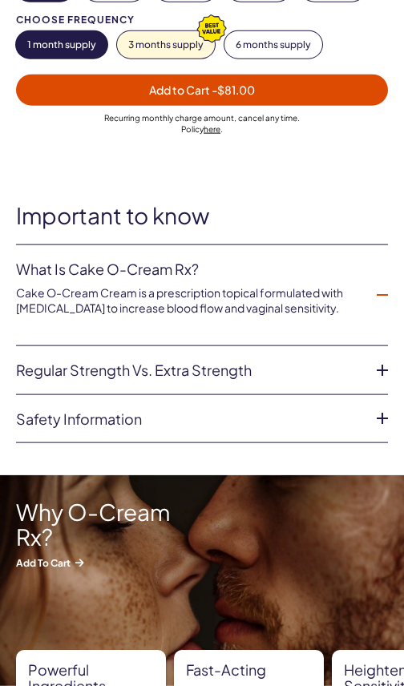
scroll to position [697, 0]
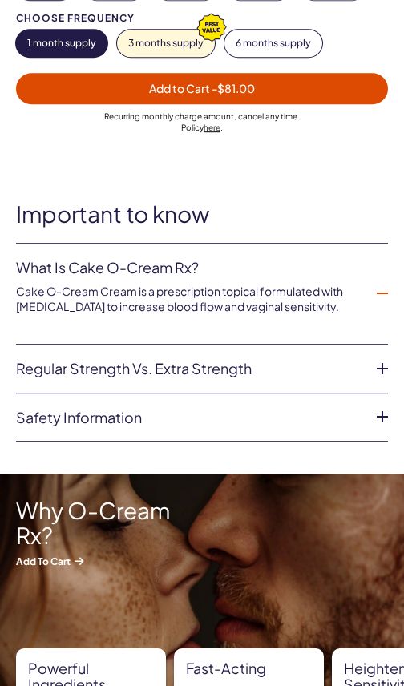
click at [366, 360] on li "Regular strength vs. extra strength Both regular and extra strength O-Cream hav…" at bounding box center [202, 369] width 372 height 49
click at [394, 366] on icon at bounding box center [382, 369] width 24 height 24
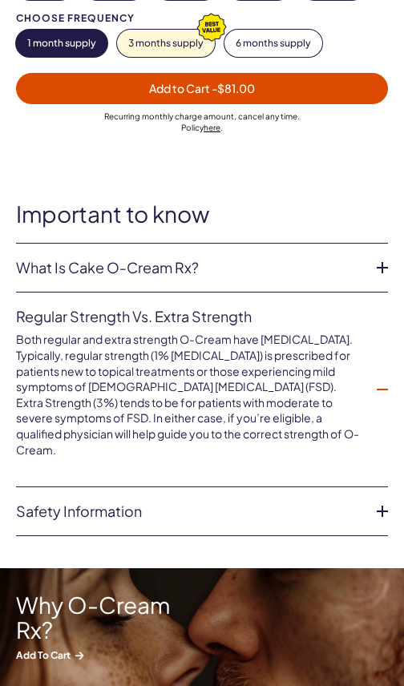
click at [386, 499] on icon at bounding box center [382, 511] width 24 height 24
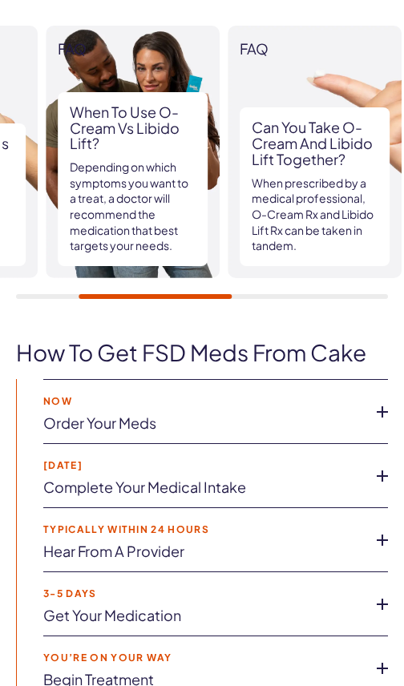
scroll to position [2295, 0]
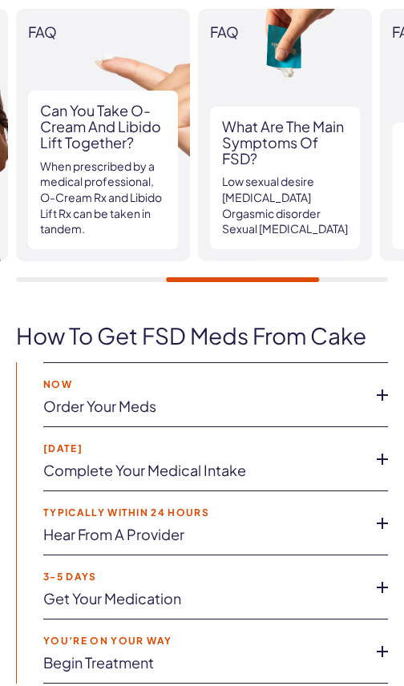
click at [367, 685] on div "How to get FSD meds from Cake Add to Cart Now Order your meds With Cake, you’re…" at bounding box center [202, 532] width 404 height 469
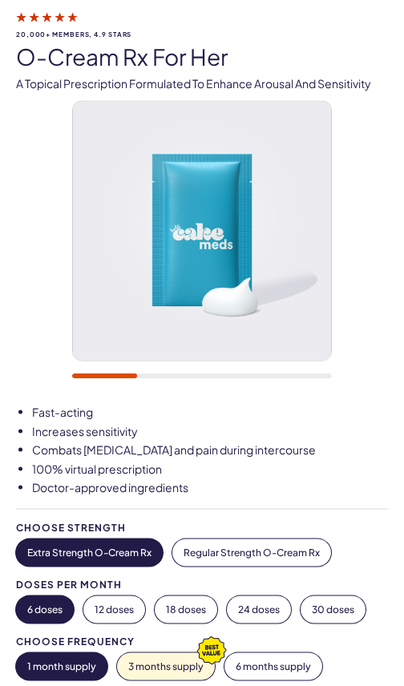
scroll to position [0, 0]
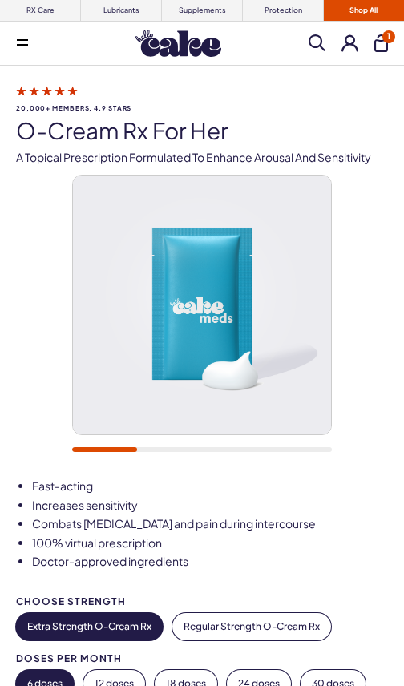
click at [372, 12] on link "Shop All" at bounding box center [364, 10] width 80 height 21
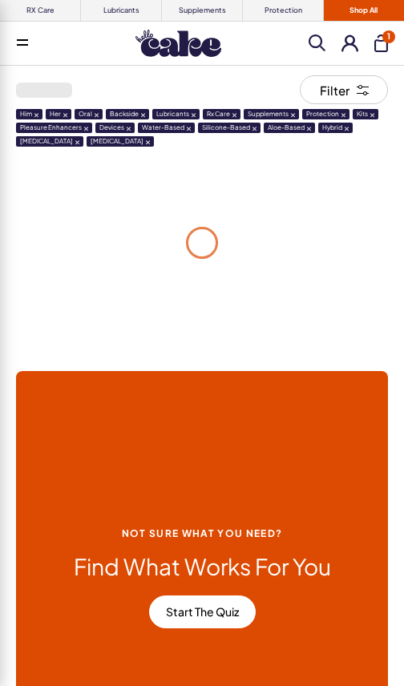
click at [219, 578] on h2 "Find What Works For You" at bounding box center [202, 567] width 257 height 25
click at [224, 617] on link "Start the Quiz" at bounding box center [202, 613] width 107 height 34
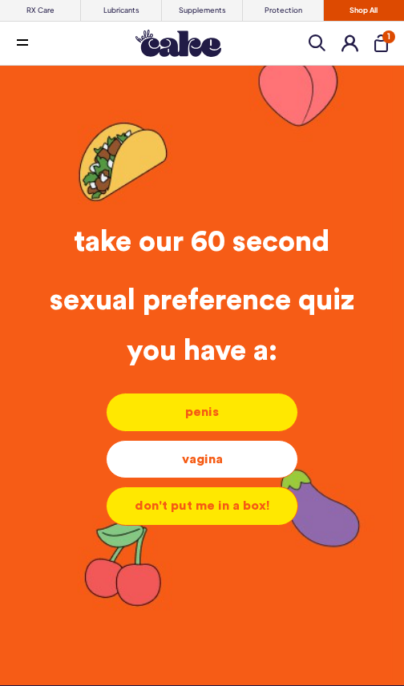
click at [255, 468] on div "vagina" at bounding box center [201, 460] width 165 height 18
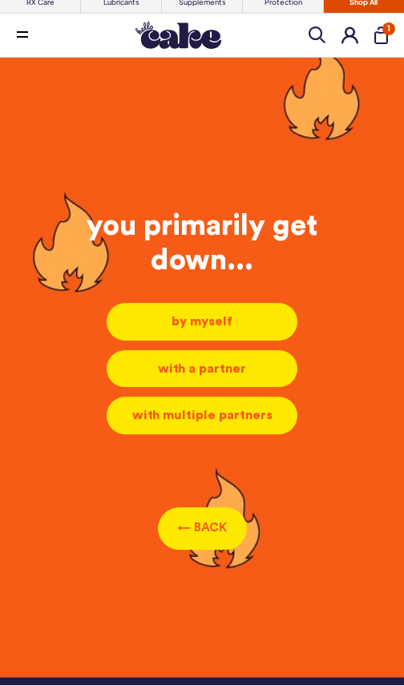
scroll to position [16, 0]
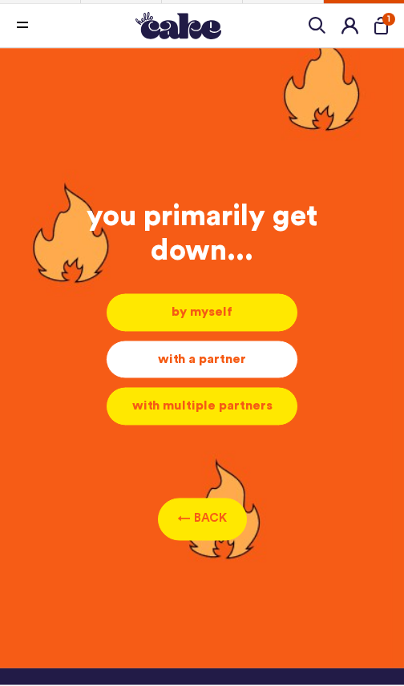
click at [268, 363] on div "with a partner" at bounding box center [201, 361] width 165 height 18
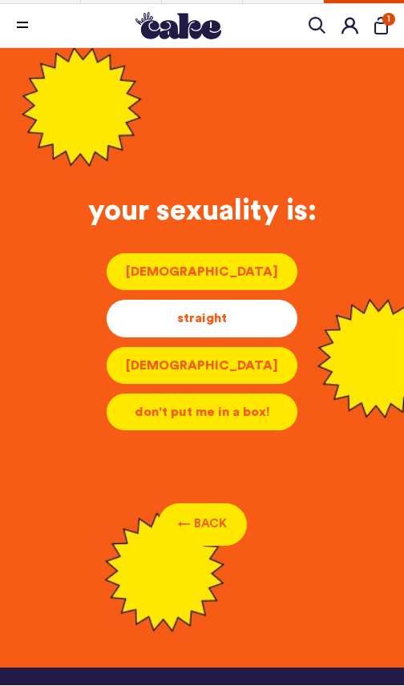
click at [277, 317] on div "straight" at bounding box center [201, 319] width 165 height 18
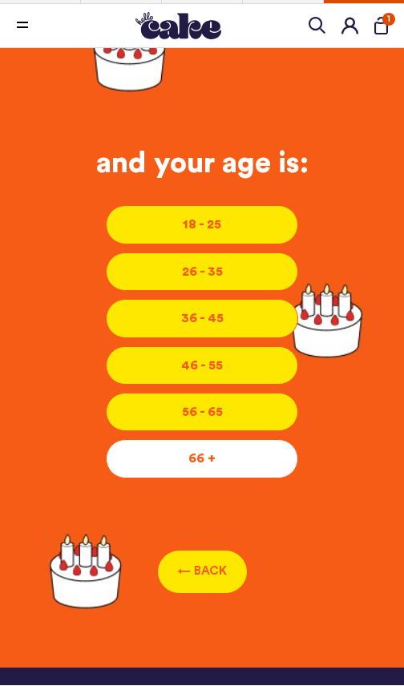
click at [256, 461] on div "66 +" at bounding box center [201, 460] width 165 height 18
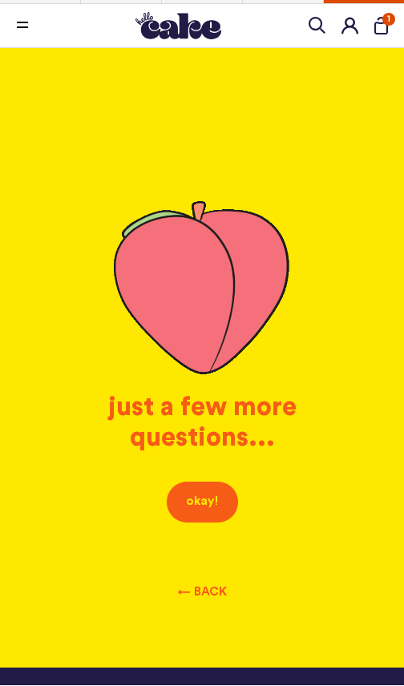
click at [216, 504] on button "okay!" at bounding box center [202, 503] width 73 height 42
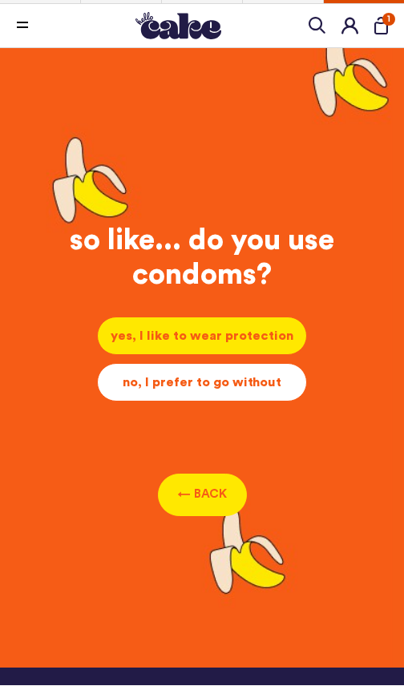
click at [265, 392] on div "no, I prefer to go without" at bounding box center [202, 383] width 183 height 18
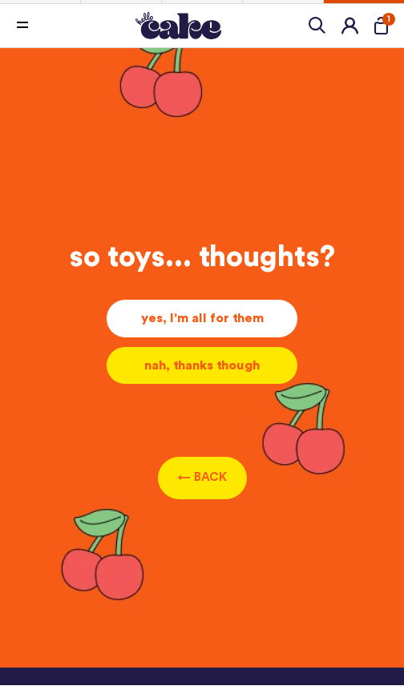
click at [265, 307] on li "yes, I'm all for them yes, I'm all for them yes, I'm all for them" at bounding box center [202, 319] width 192 height 38
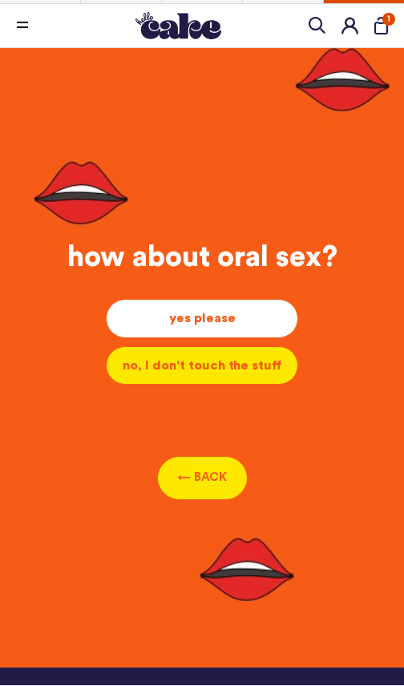
click at [263, 323] on div "yes please" at bounding box center [201, 319] width 165 height 18
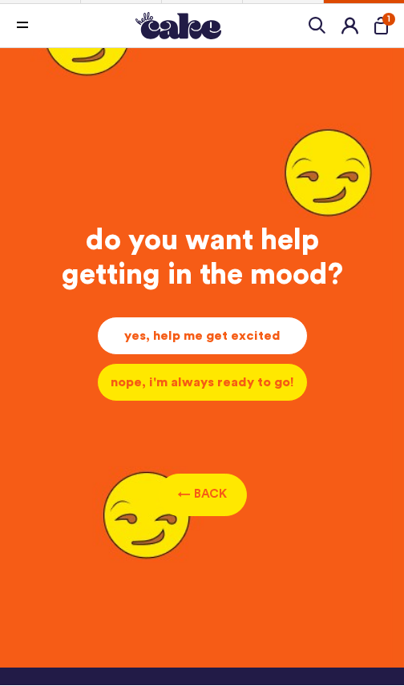
click at [281, 339] on div "yes, help me get excited" at bounding box center [203, 337] width 184 height 18
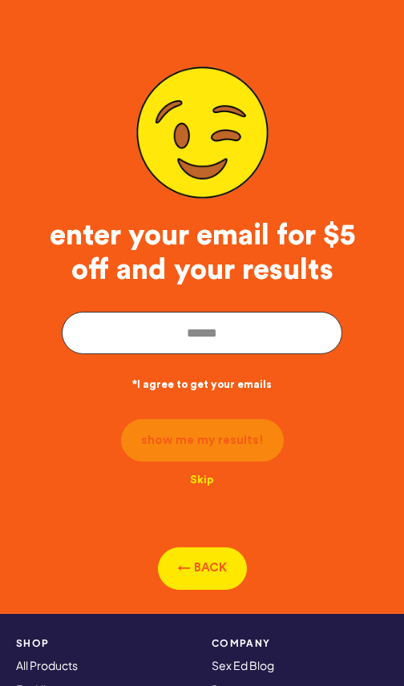
click at [269, 334] on input "email" at bounding box center [202, 333] width 281 height 42
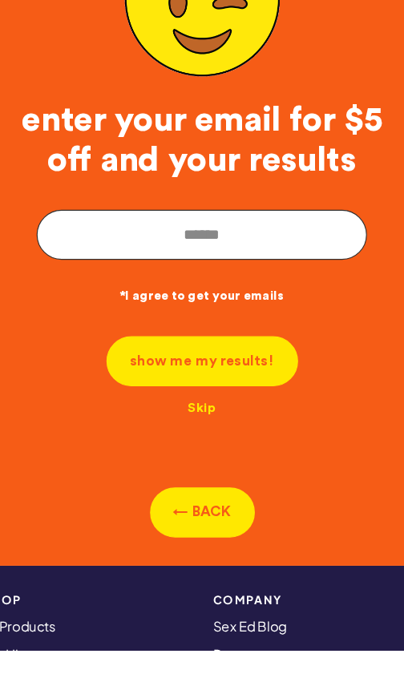
type input "**********"
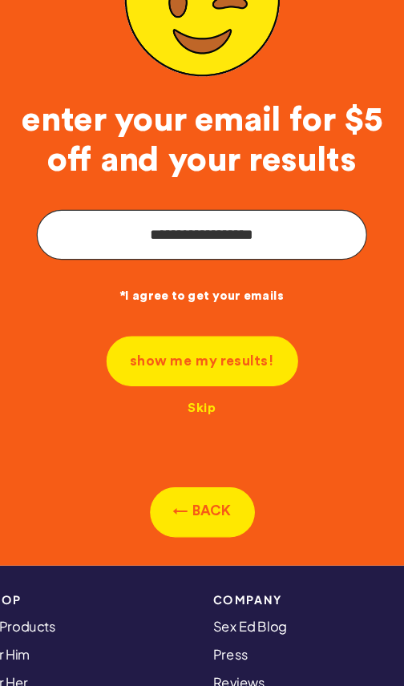
click at [212, 320] on button "show me my results!" at bounding box center [202, 308] width 163 height 42
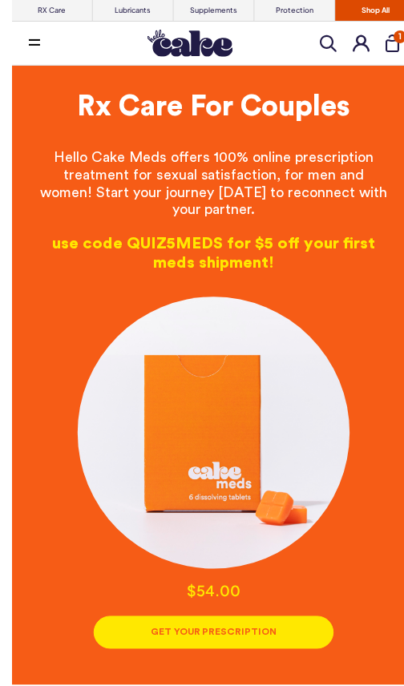
scroll to position [0, 0]
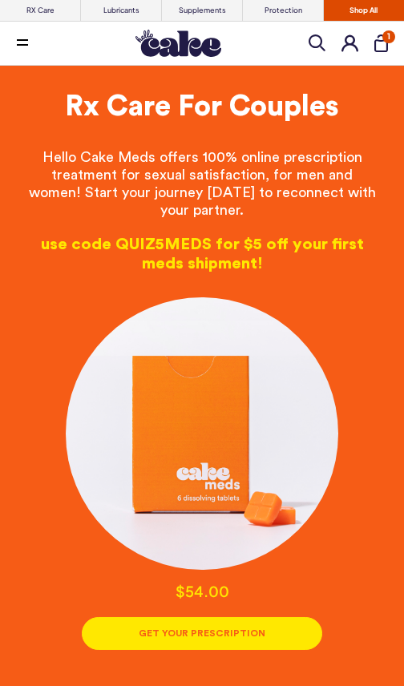
click at [163, 256] on div "use code QUIZ5MEDS for $5 off your first meds shipment!" at bounding box center [202, 254] width 356 height 38
click at [179, 257] on div "use code QUIZ5MEDS for $5 off your first meds shipment!" at bounding box center [202, 254] width 356 height 38
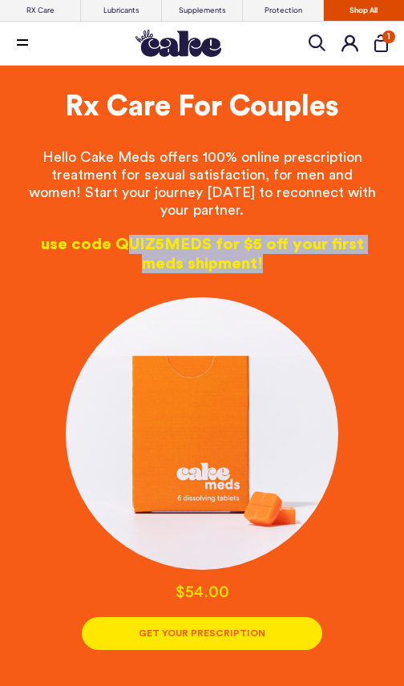
click at [354, 594] on div "Hello Cake Meds offers 100% online prescription treatment for sexual satisfacti…" at bounding box center [202, 584] width 356 height 921
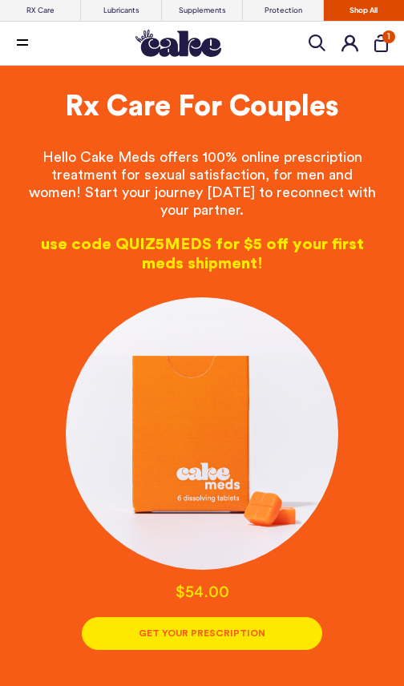
click at [161, 248] on div "use code QUIZ5MEDS for $5 off your first meds shipment!" at bounding box center [202, 254] width 356 height 38
click at [161, 247] on div "use code QUIZ5MEDS for $5 off your first meds shipment!" at bounding box center [202, 254] width 356 height 38
click at [154, 258] on div "use code QUIZ5MEDS for $5 off your first meds shipment!" at bounding box center [202, 254] width 356 height 38
click at [105, 257] on div "use code QUIZ5MEDS for $5 off your first meds shipment!" at bounding box center [202, 254] width 356 height 38
copy div "QUIZ5MEDS"
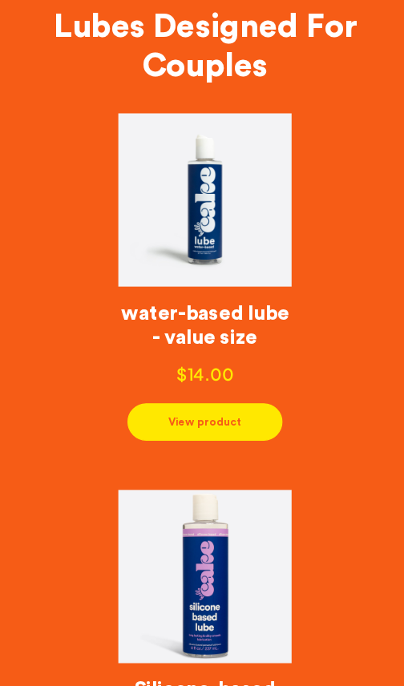
scroll to position [1059, 0]
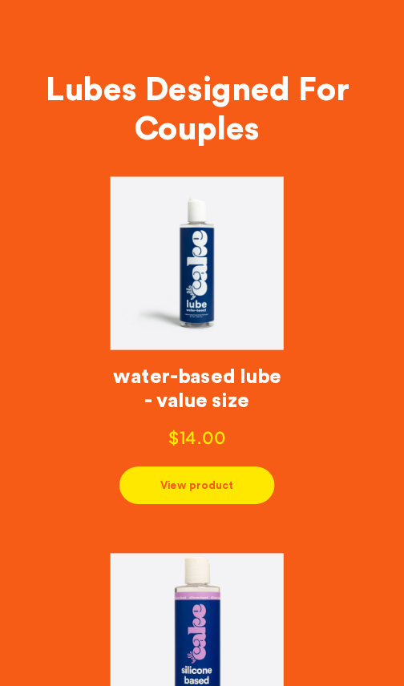
click at [199, 439] on button "View product" at bounding box center [202, 426] width 136 height 33
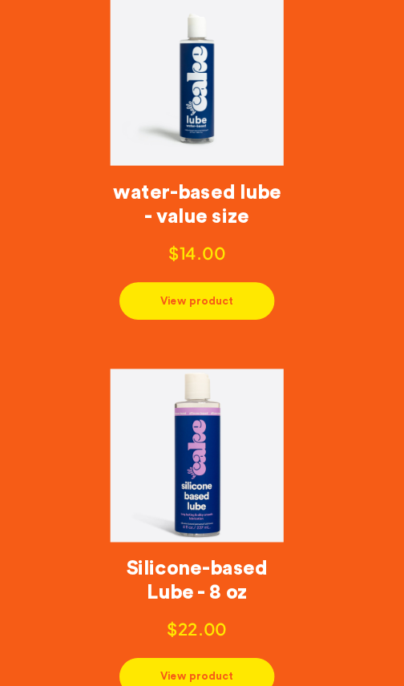
scroll to position [1221, 0]
click at [213, 281] on button "View product" at bounding box center [202, 264] width 136 height 33
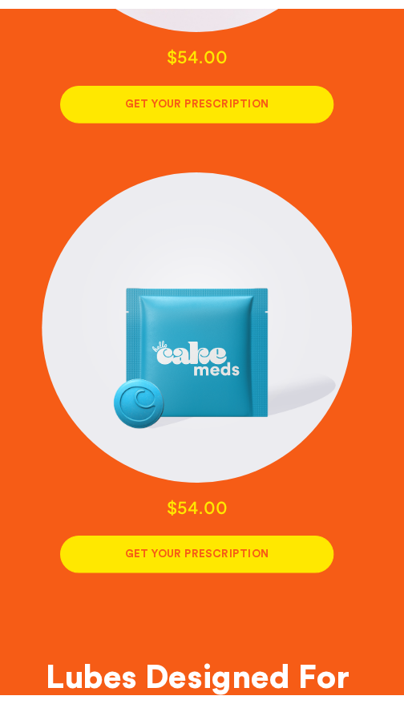
scroll to position [545, 0]
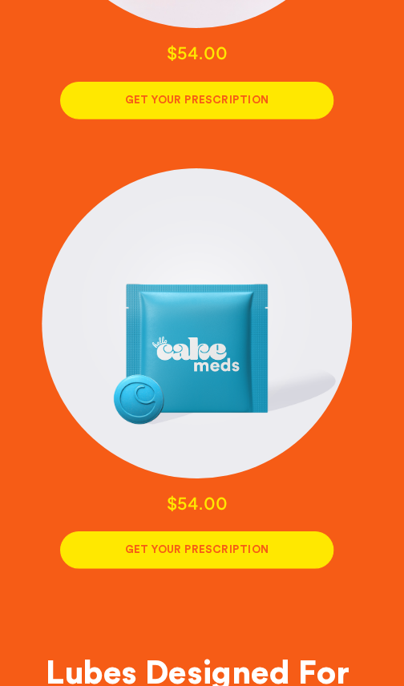
click at [212, 105] on button "GET YOUR PRESCRIPTION" at bounding box center [202, 88] width 241 height 33
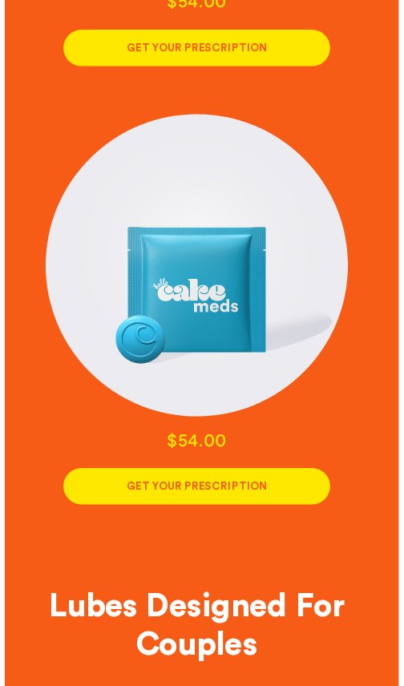
scroll to position [544, 0]
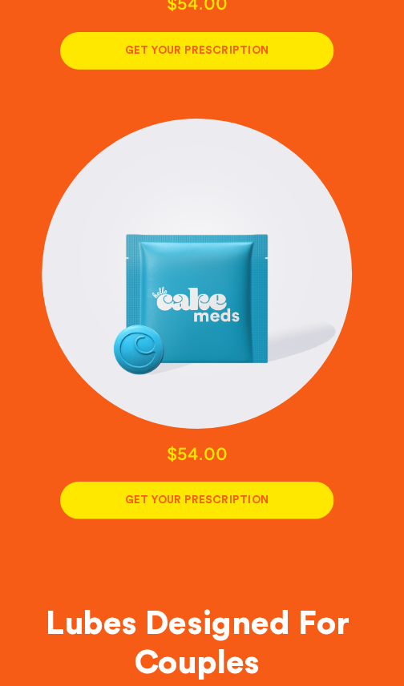
click at [249, 281] on link at bounding box center [202, 285] width 273 height 273
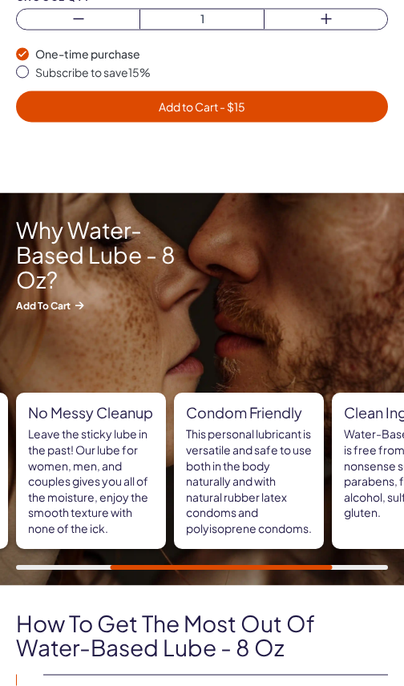
scroll to position [663, 0]
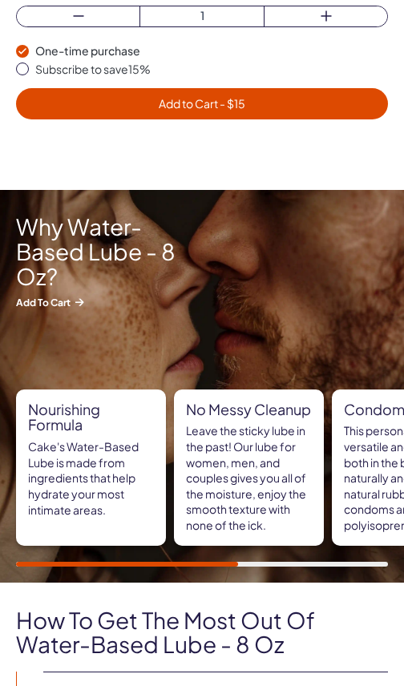
click at [318, 505] on div "No messy cleanup Leave the sticky lube in the past! Our lube for women, men, an…" at bounding box center [249, 468] width 150 height 156
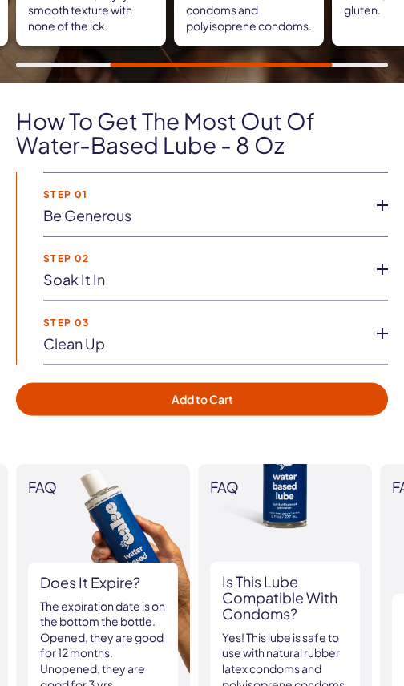
scroll to position [1171, 0]
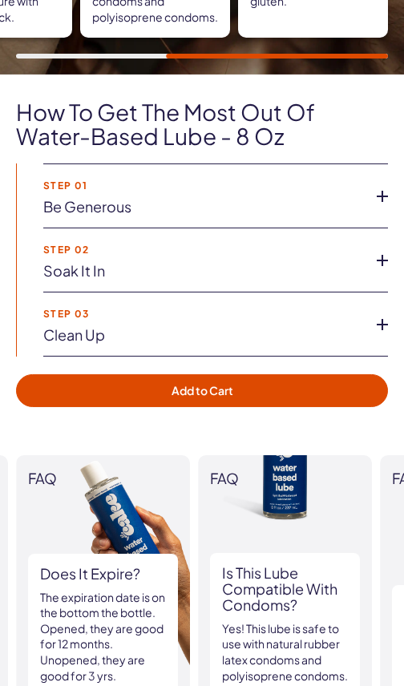
click at [383, 334] on icon at bounding box center [382, 325] width 24 height 24
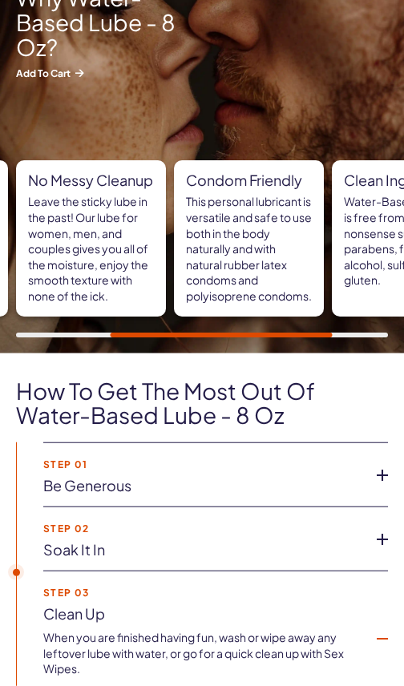
scroll to position [852, 0]
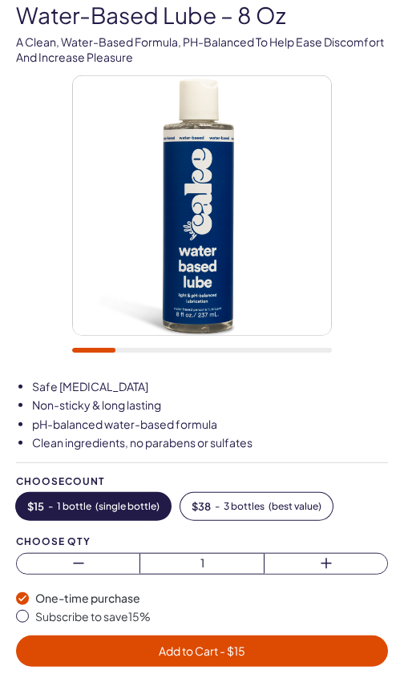
click at [255, 651] on span "Add to Cart - $ 15" at bounding box center [202, 651] width 353 height 18
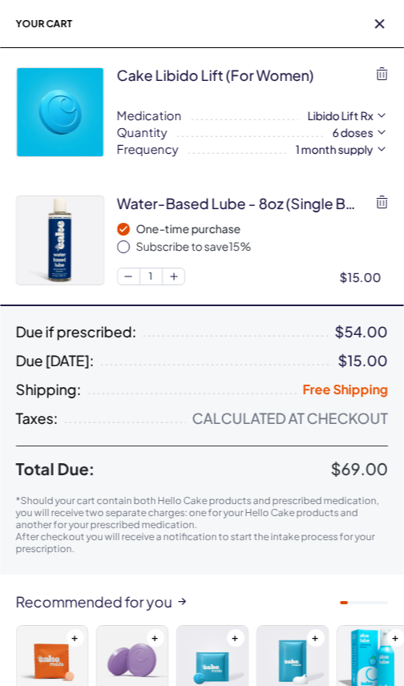
click at [381, 30] on span "button" at bounding box center [380, 24] width 16 height 16
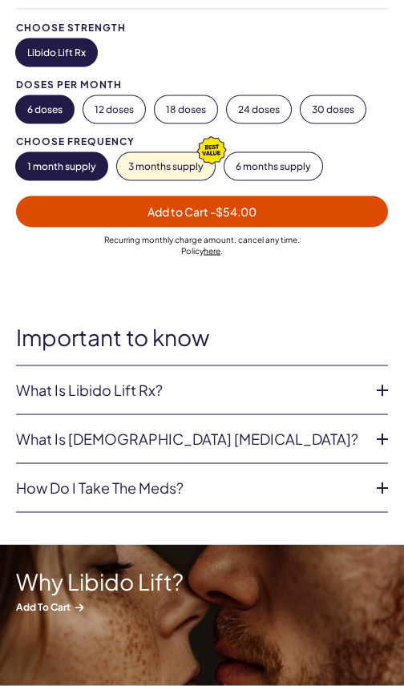
scroll to position [575, 0]
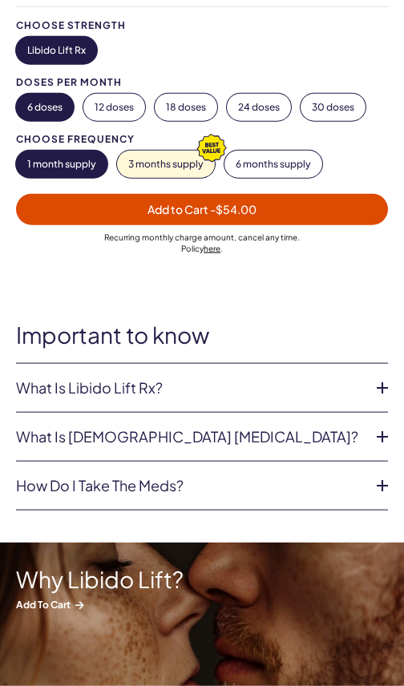
click at [377, 379] on icon at bounding box center [382, 388] width 24 height 24
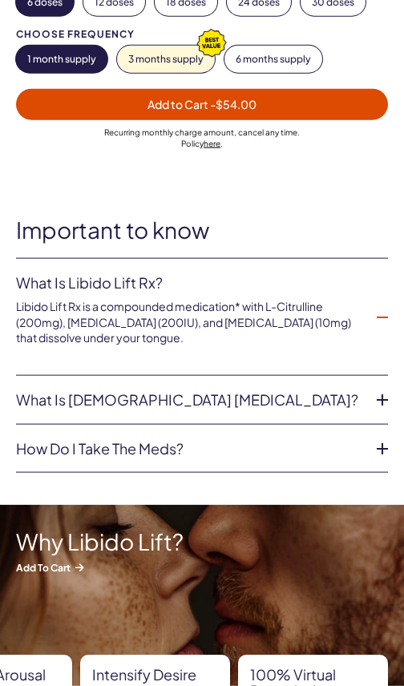
scroll to position [681, 0]
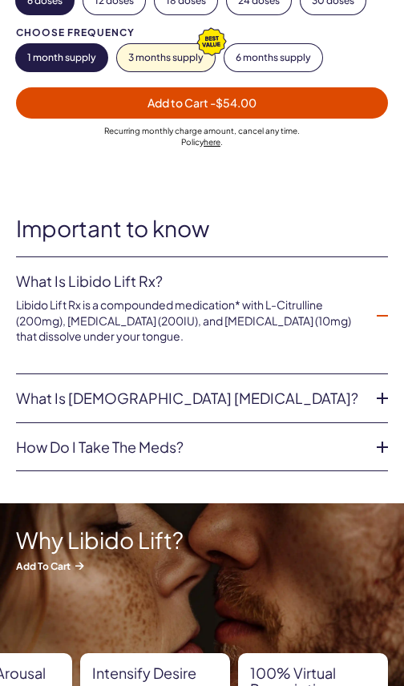
click at [382, 391] on icon at bounding box center [382, 398] width 24 height 24
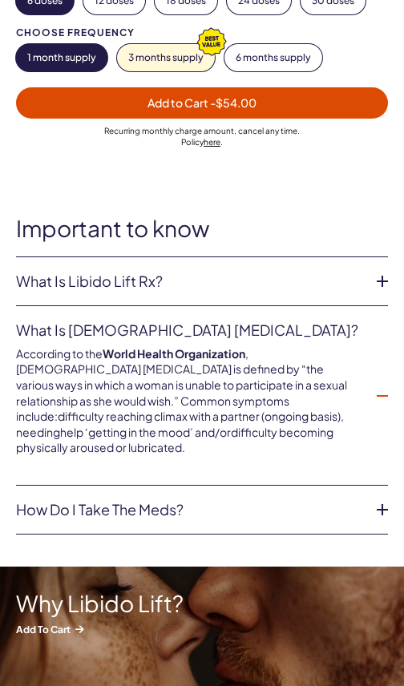
click at [372, 498] on icon at bounding box center [382, 510] width 24 height 24
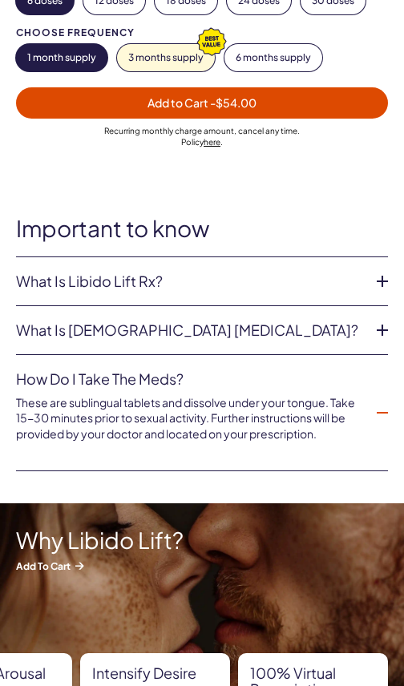
click at [386, 321] on icon at bounding box center [382, 330] width 24 height 24
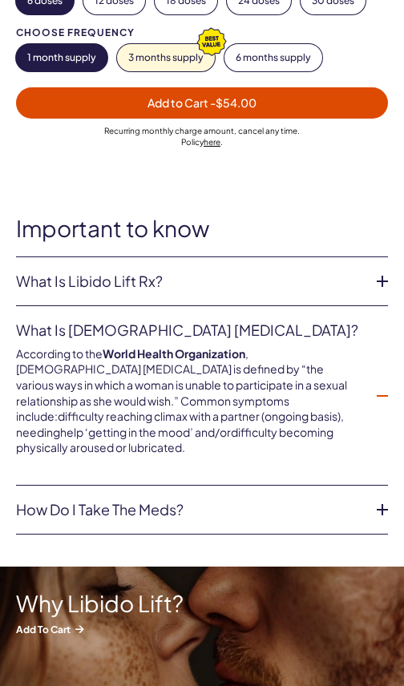
click at [374, 498] on icon at bounding box center [382, 510] width 24 height 24
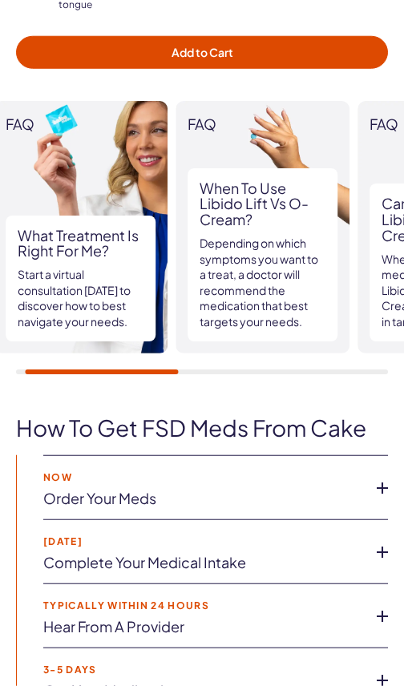
scroll to position [2065, 0]
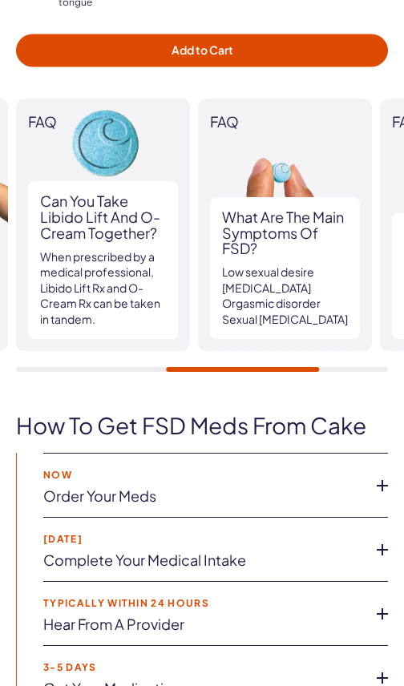
click at [366, 291] on img at bounding box center [285, 225] width 174 height 253
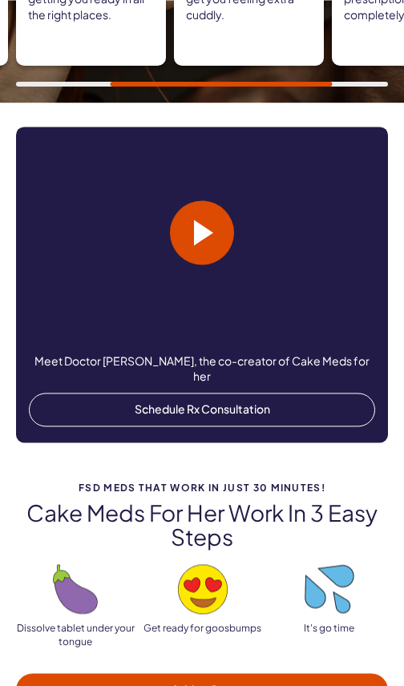
scroll to position [1425, 0]
